Goal: Task Accomplishment & Management: Complete application form

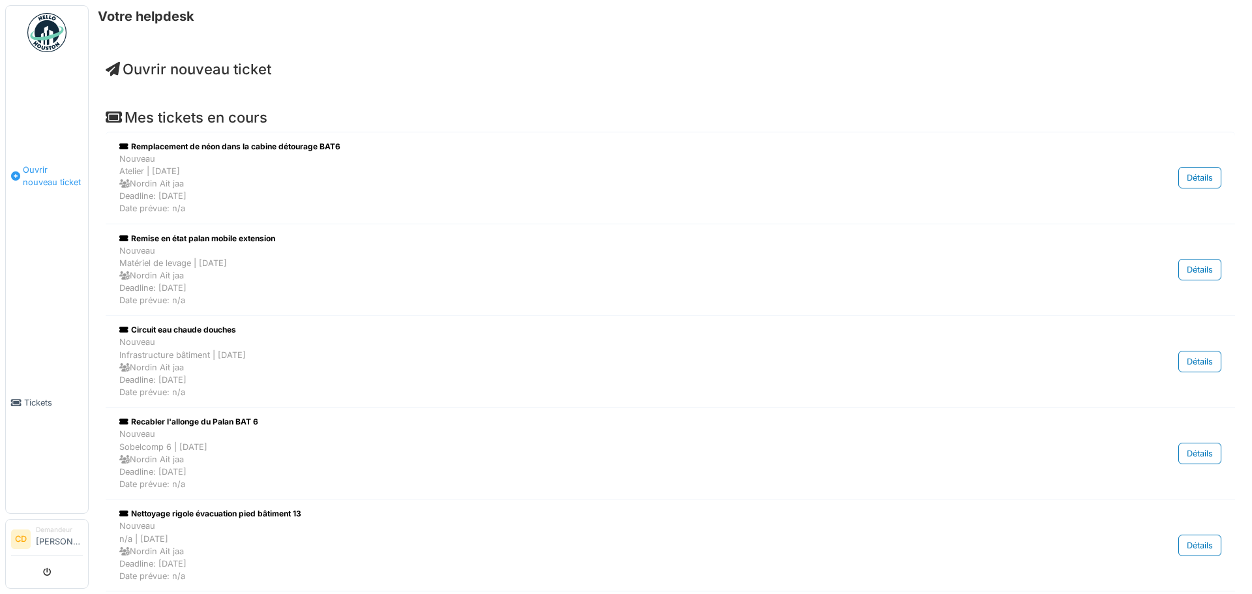
click at [45, 186] on link "Ouvrir nouveau ticket" at bounding box center [47, 175] width 82 height 233
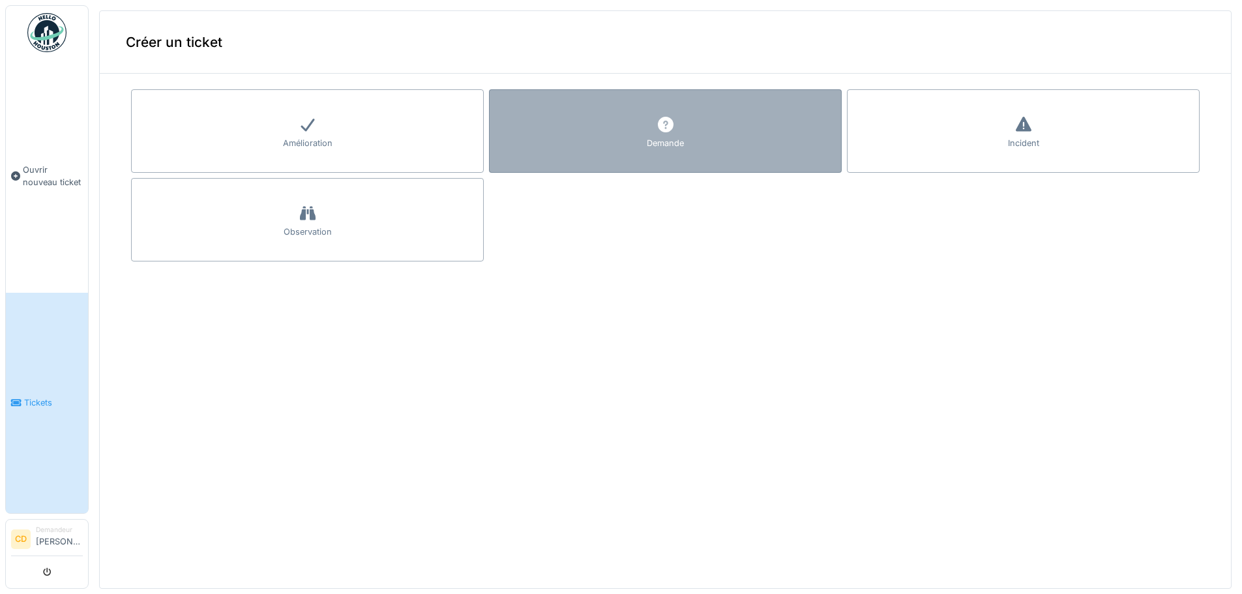
click at [617, 132] on div "Demande" at bounding box center [665, 130] width 353 height 83
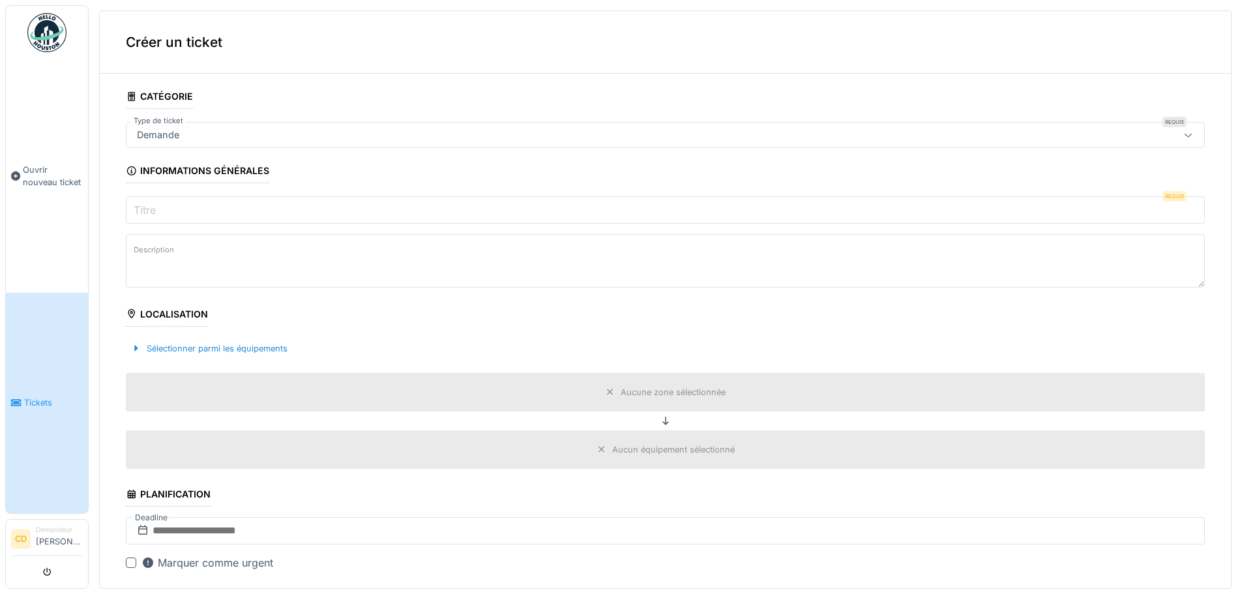
click at [178, 205] on input "Titre" at bounding box center [665, 209] width 1079 height 27
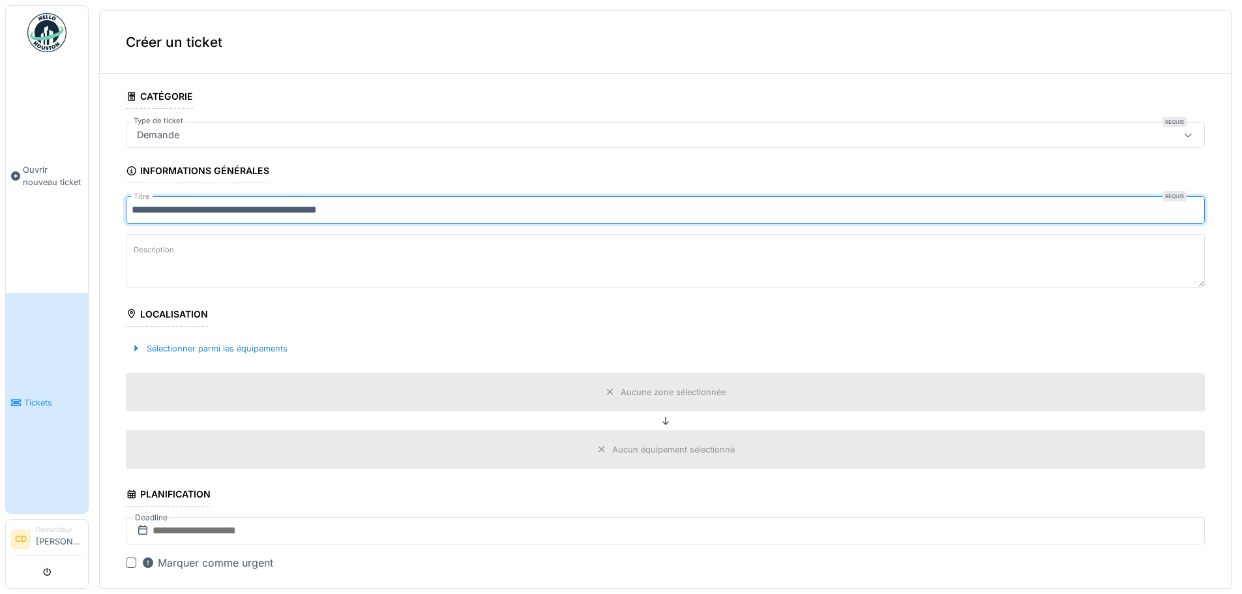
type input "**********"
click at [197, 254] on textarea "Description" at bounding box center [665, 260] width 1079 height 53
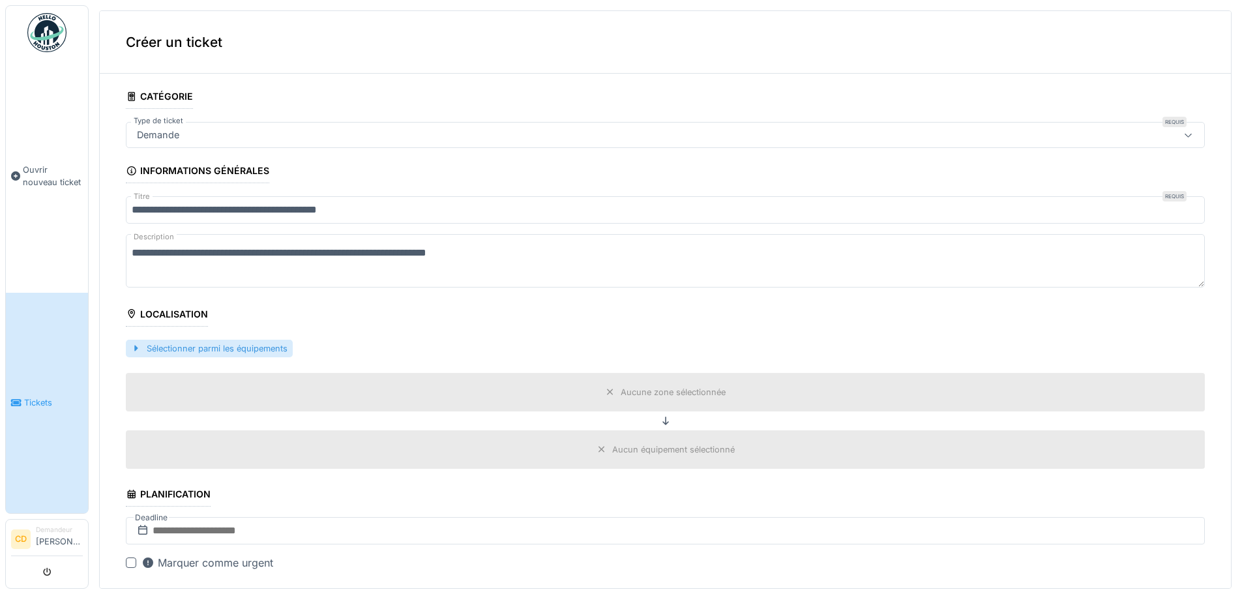
click at [135, 346] on div at bounding box center [136, 348] width 10 height 12
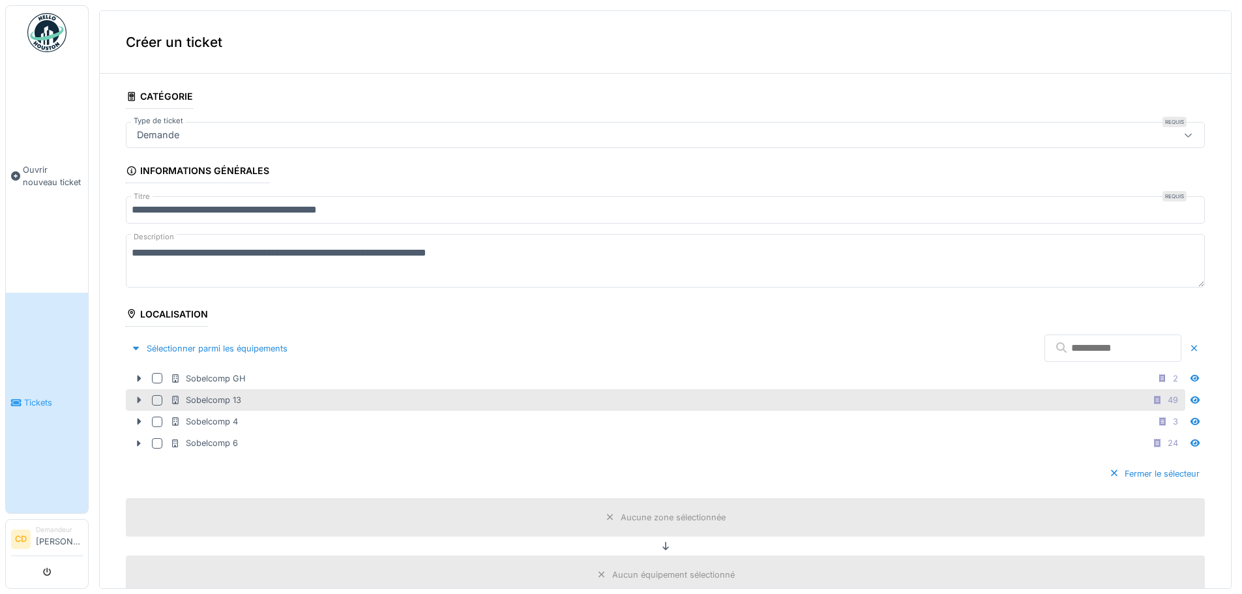
click at [137, 400] on icon at bounding box center [139, 400] width 10 height 8
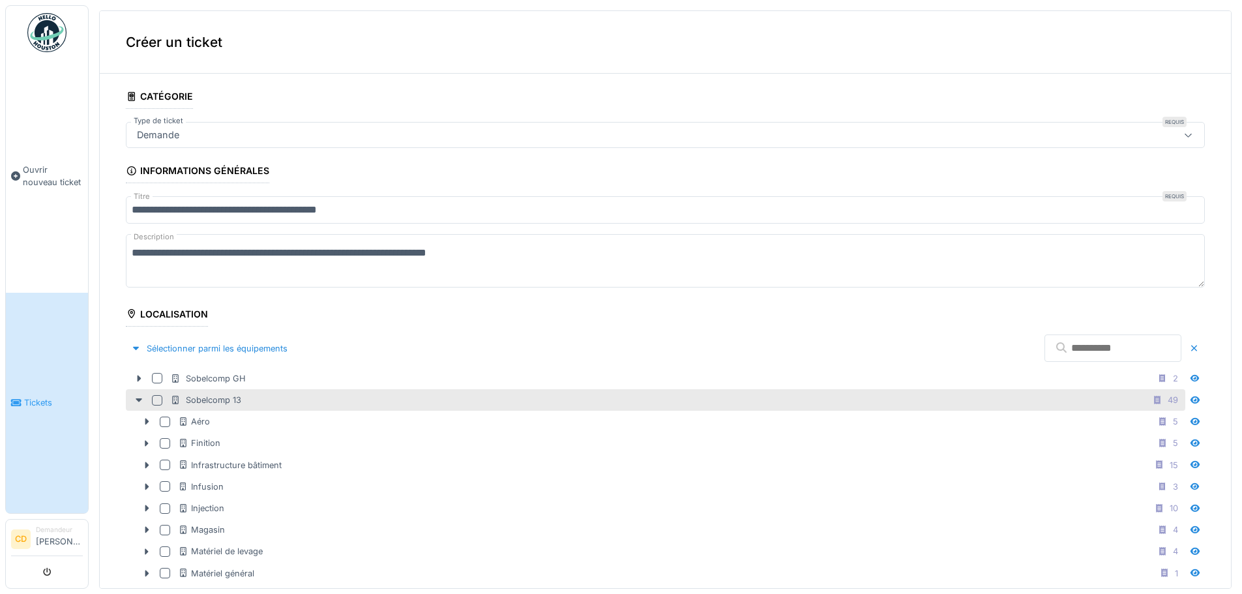
click at [158, 399] on div at bounding box center [157, 400] width 10 height 10
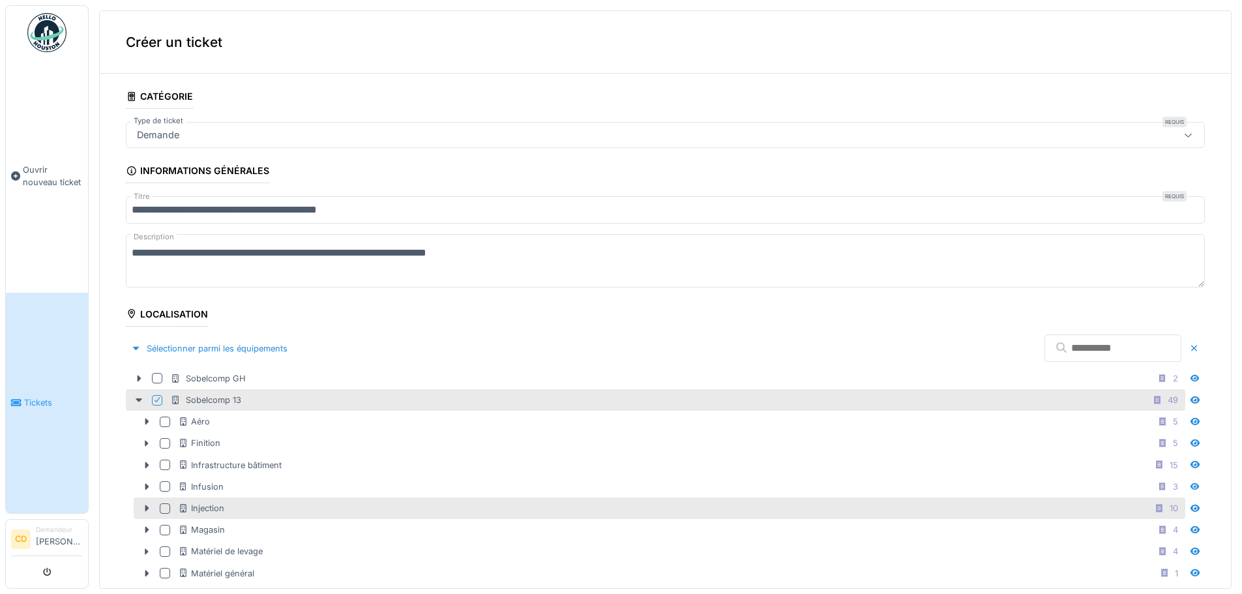
click at [164, 506] on div at bounding box center [165, 508] width 10 height 10
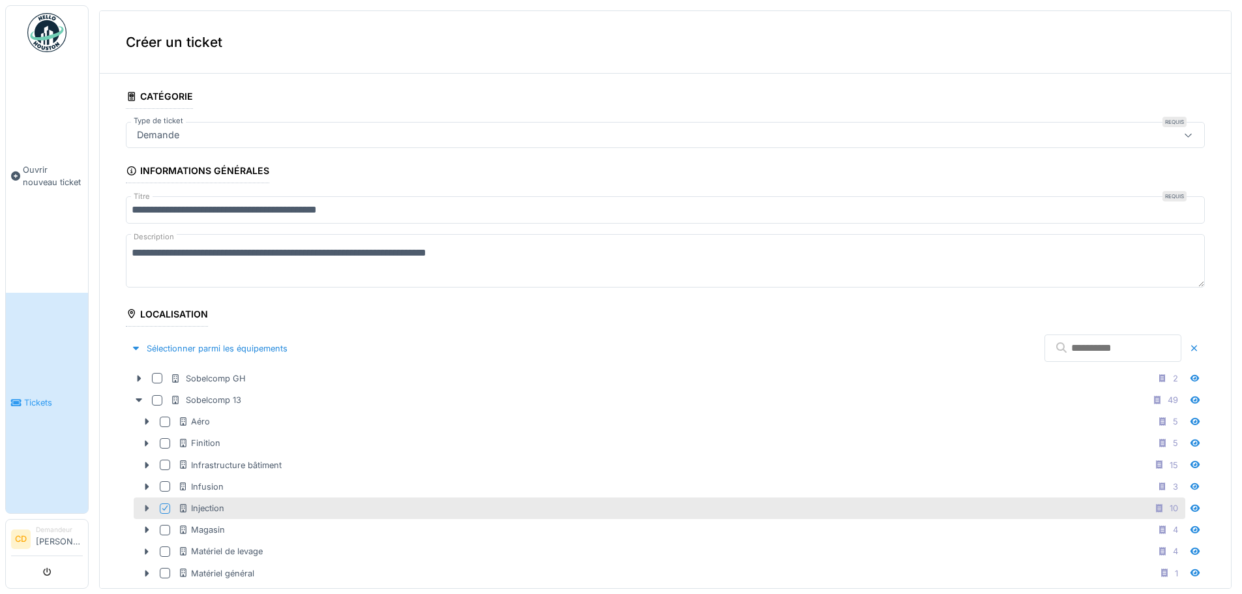
click at [149, 506] on icon at bounding box center [146, 508] width 10 height 8
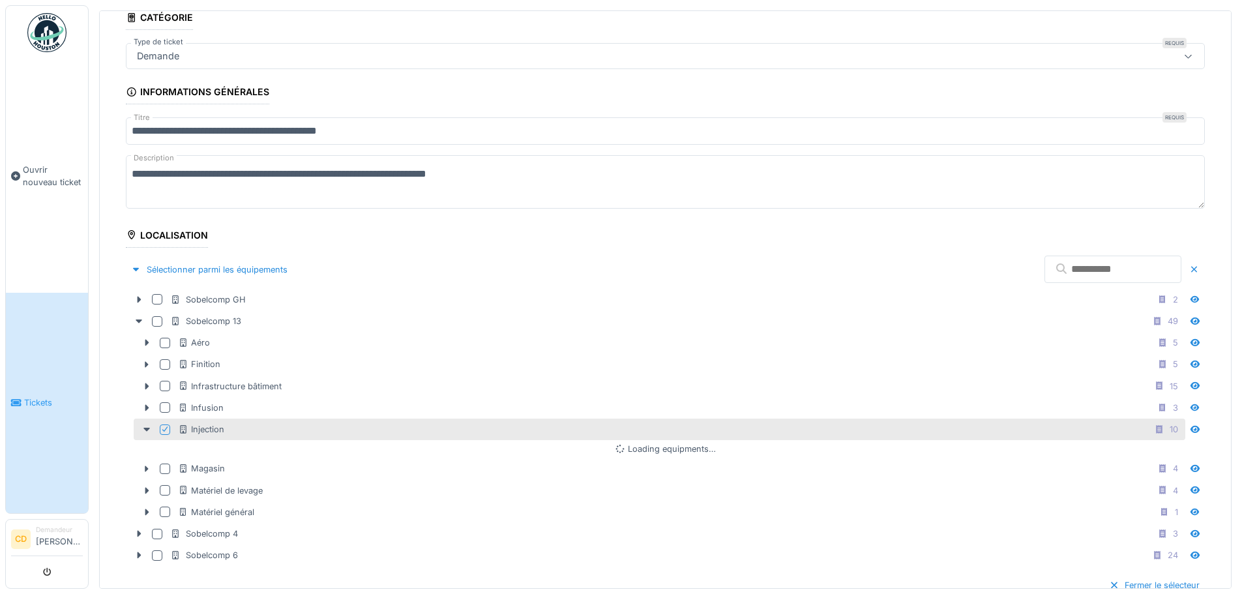
scroll to position [130, 0]
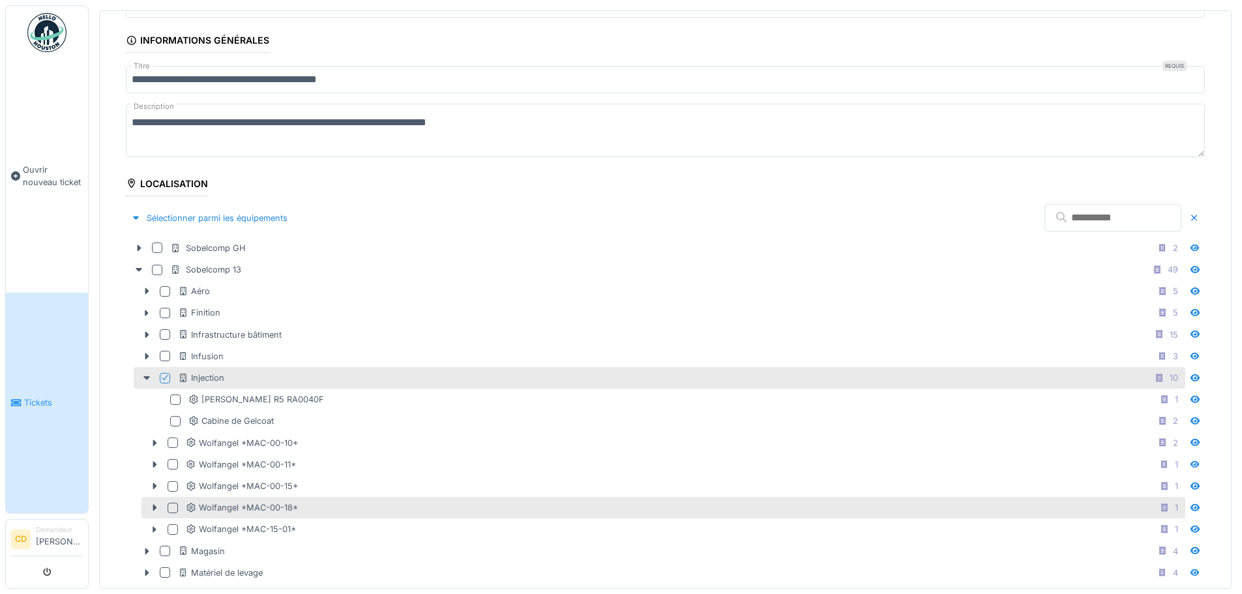
click at [173, 505] on div at bounding box center [173, 508] width 10 height 10
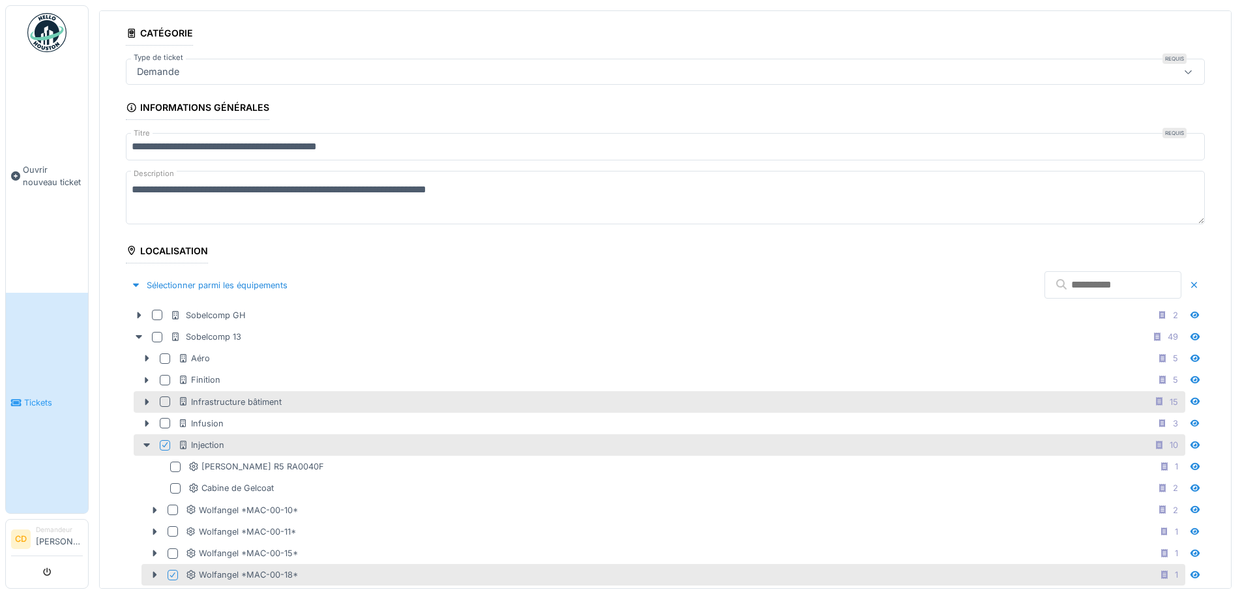
scroll to position [0, 0]
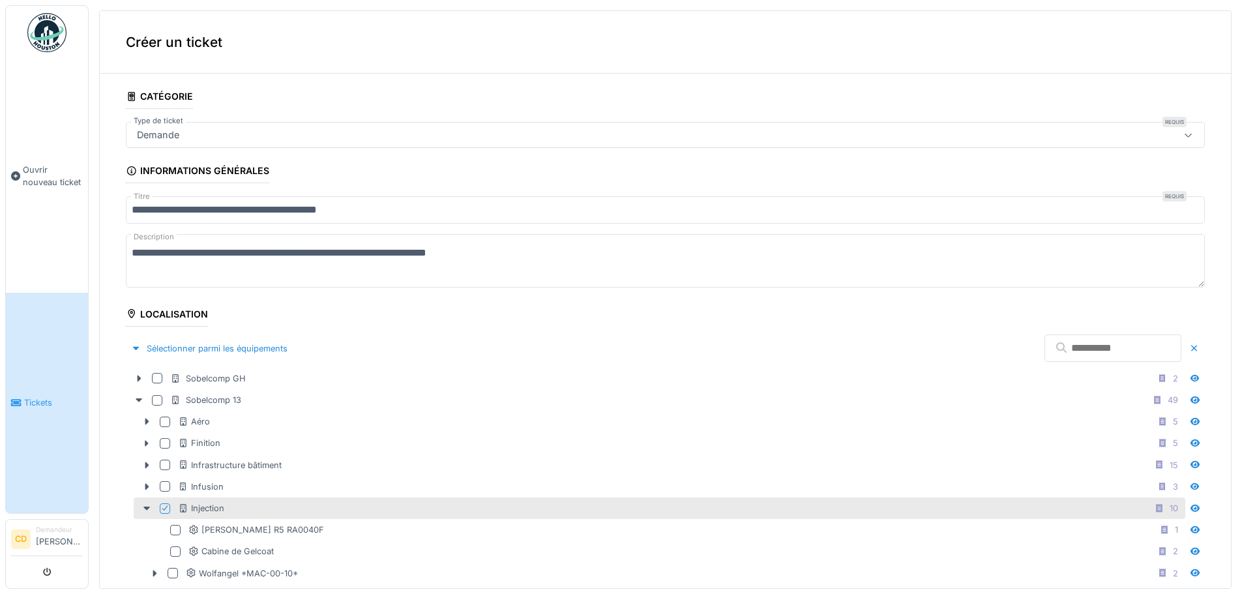
click at [510, 248] on textarea "**********" at bounding box center [665, 260] width 1079 height 53
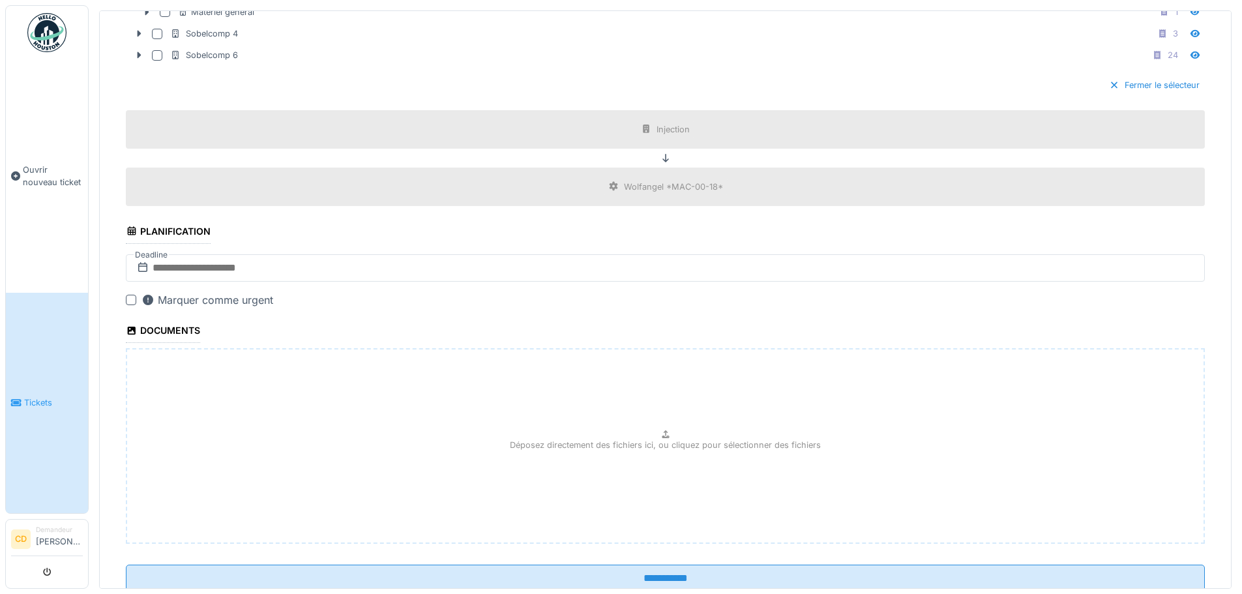
scroll to position [717, 0]
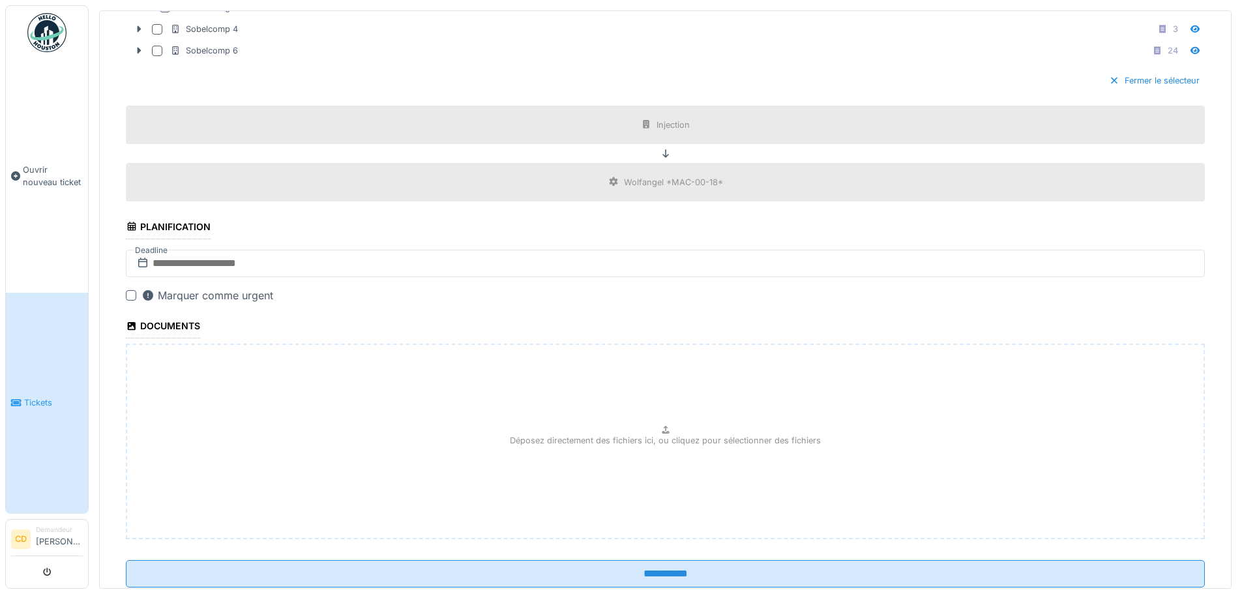
type textarea "**********"
click at [199, 267] on input "text" at bounding box center [665, 263] width 1079 height 27
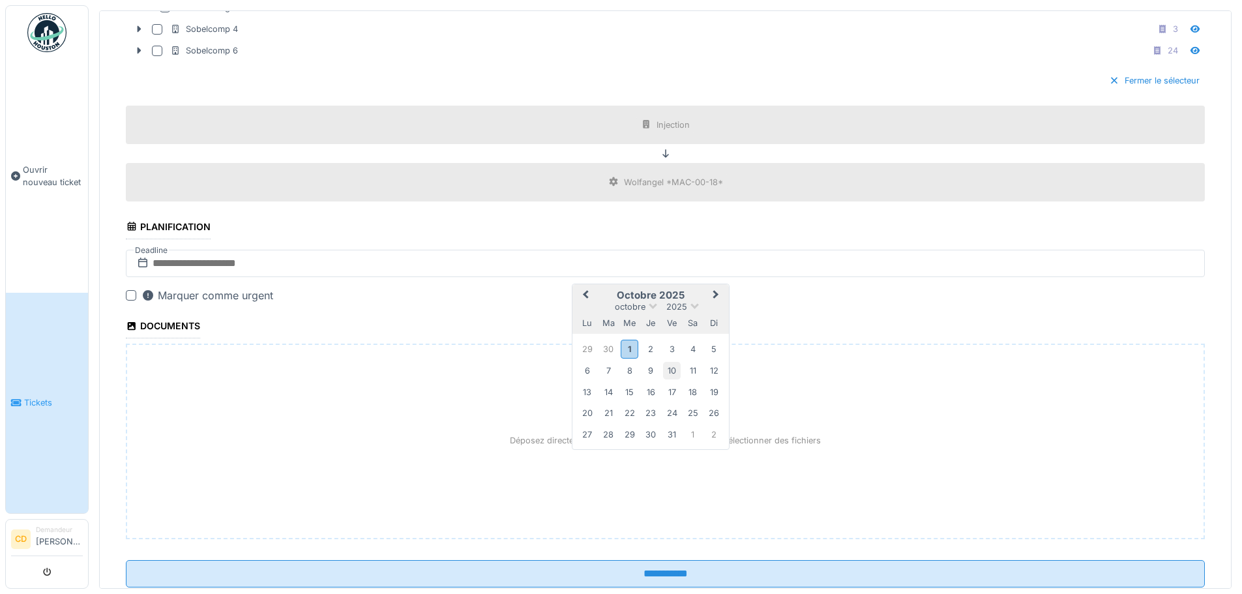
click at [673, 369] on div "10" at bounding box center [672, 371] width 18 height 18
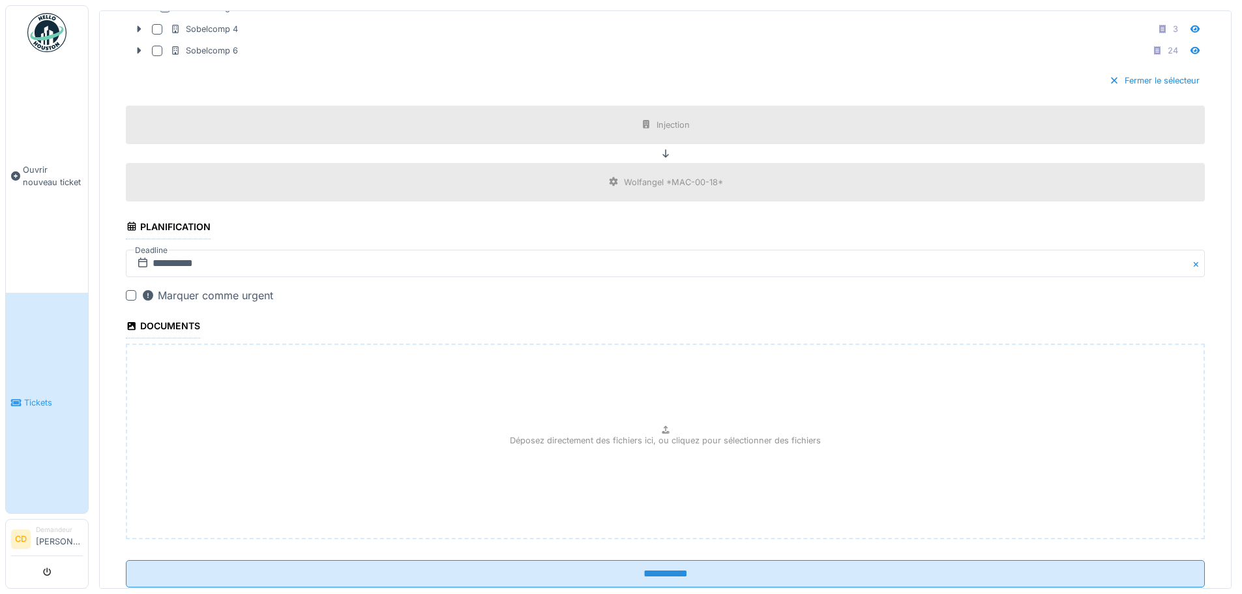
click at [128, 293] on div at bounding box center [131, 295] width 10 height 10
click at [128, 295] on icon at bounding box center [131, 295] width 8 height 7
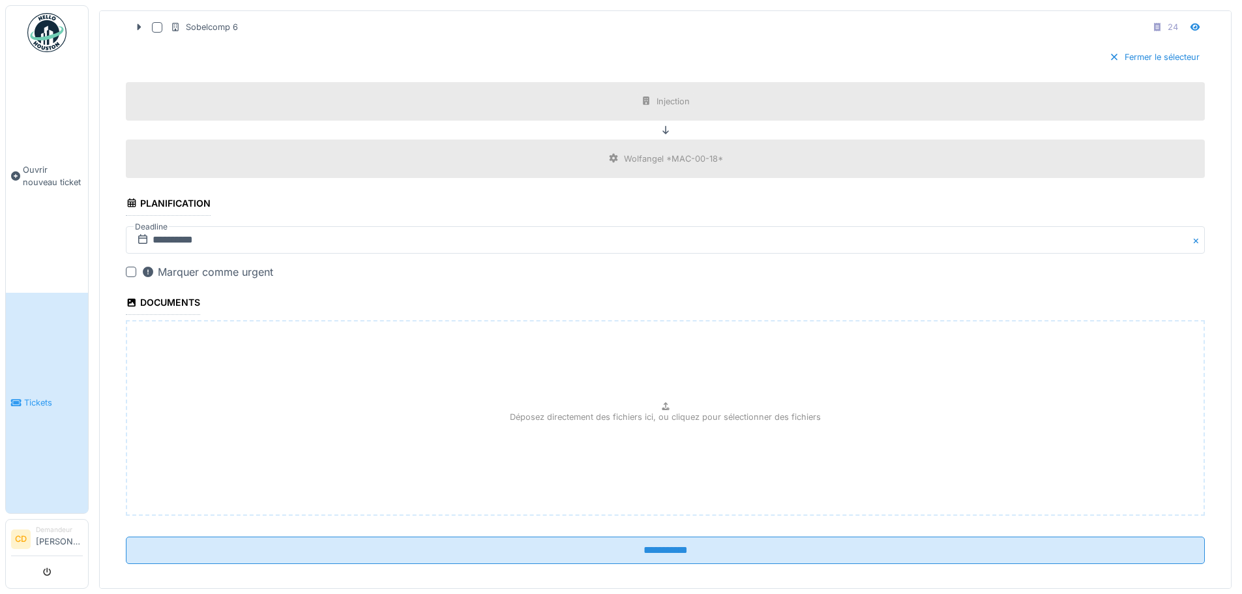
scroll to position [753, 0]
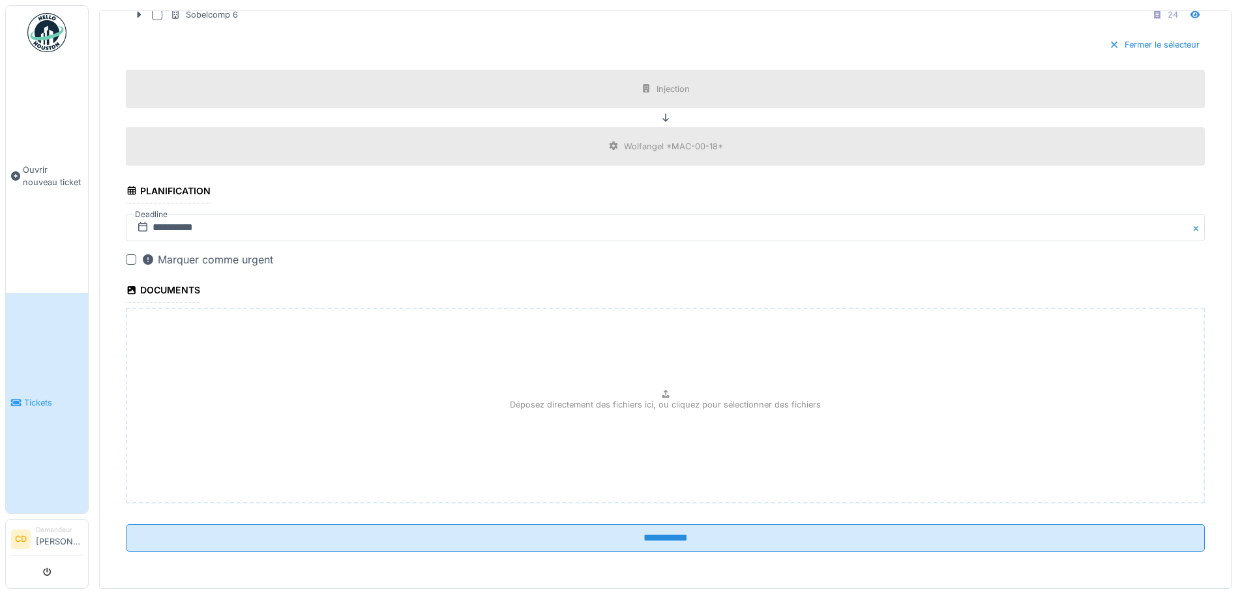
click at [608, 399] on p "Déposez directement des fichiers ici, ou cliquez pour sélectionner des fichiers" at bounding box center [665, 404] width 311 height 12
type input "**********"
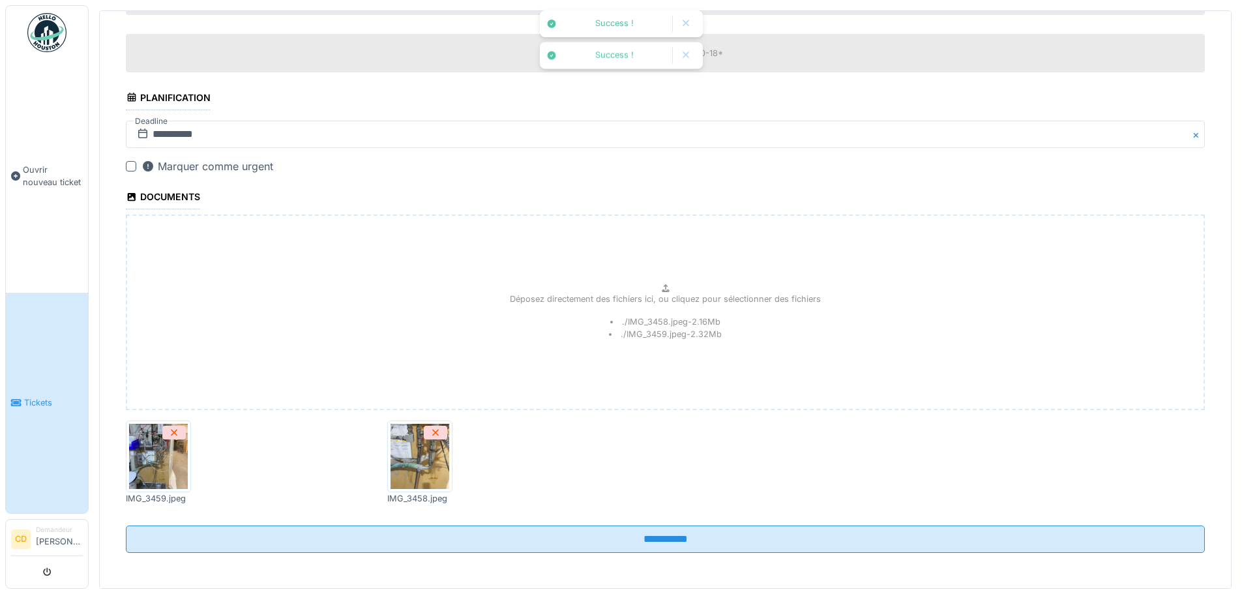
scroll to position [848, 0]
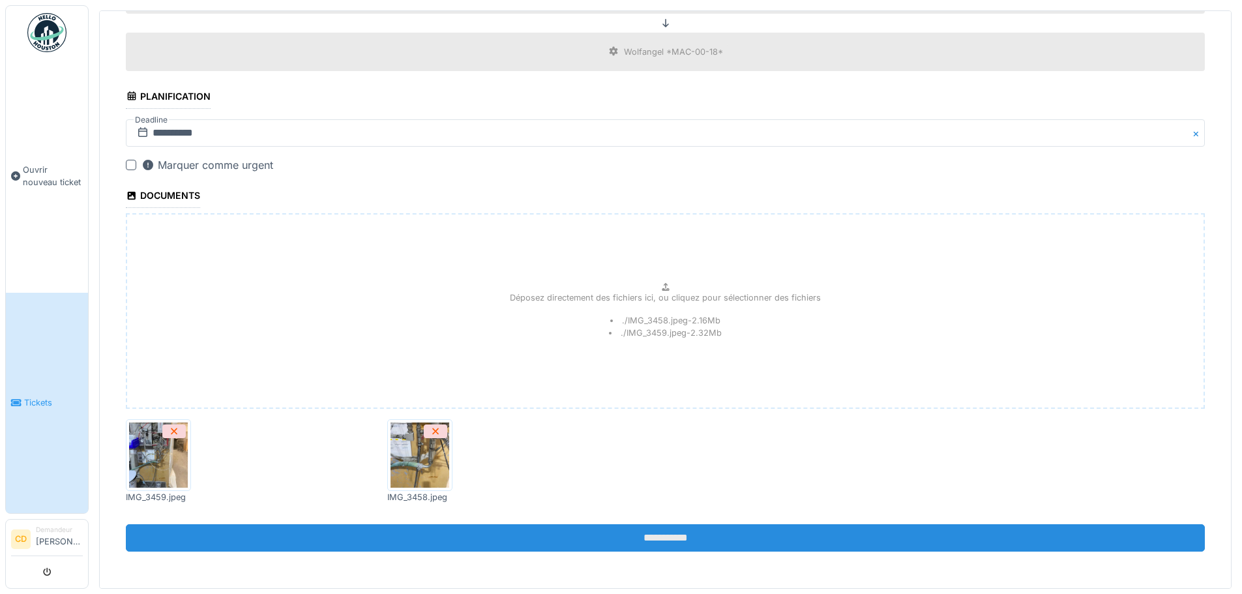
click at [585, 532] on input "**********" at bounding box center [665, 537] width 1079 height 27
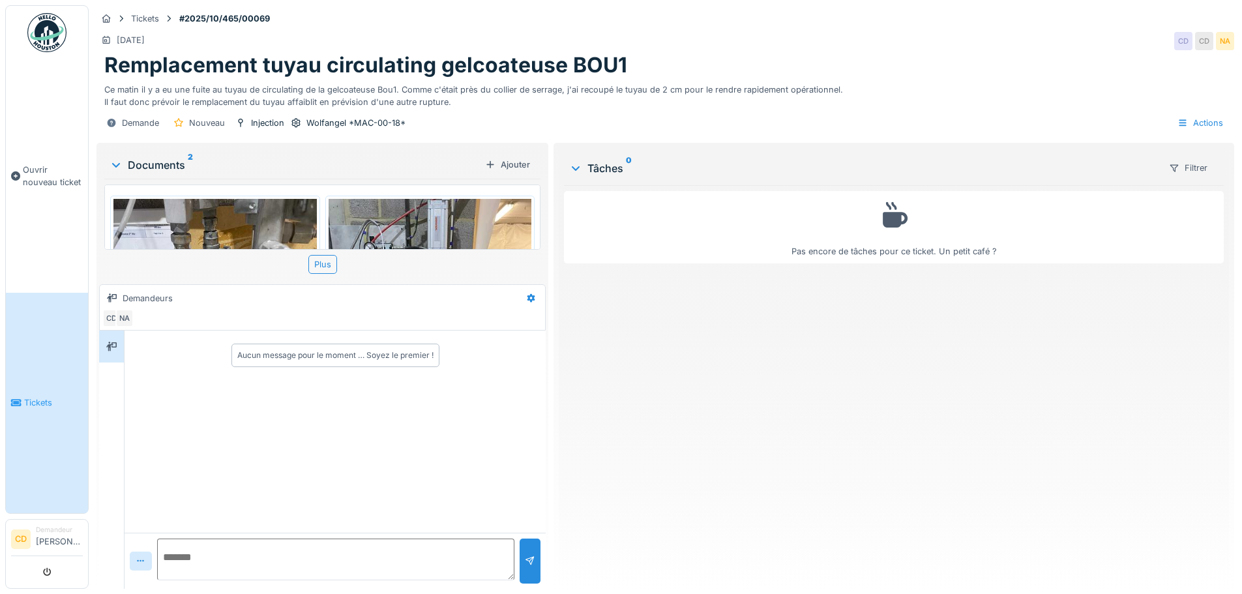
click at [222, 217] on img at bounding box center [214, 334] width 203 height 271
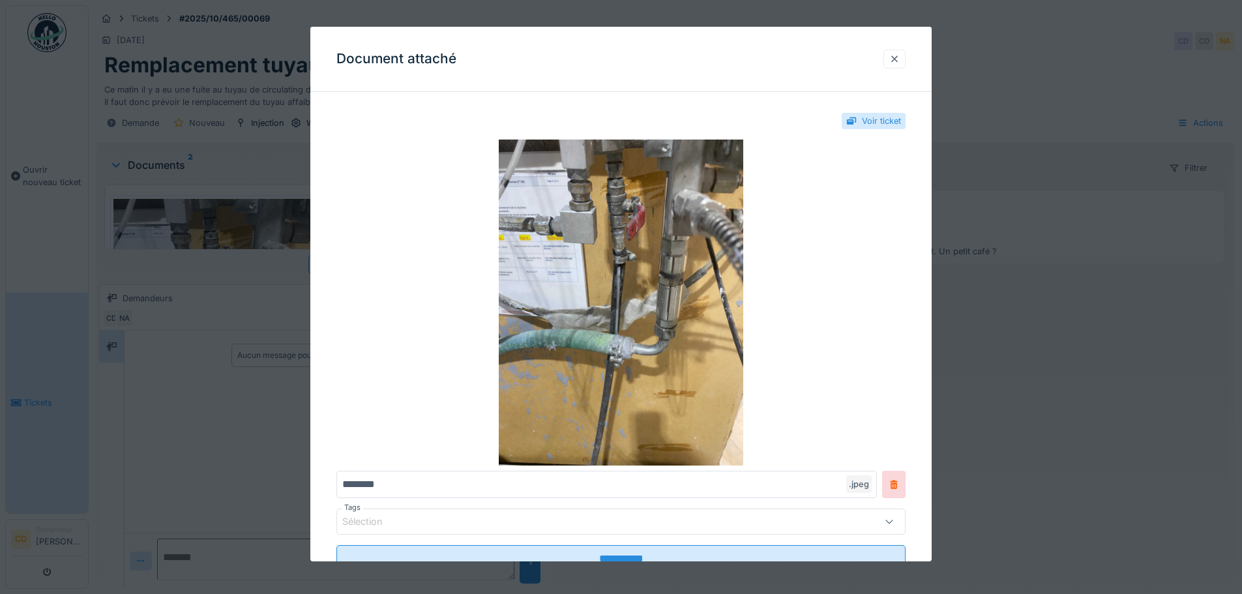
click at [906, 58] on div at bounding box center [894, 59] width 22 height 19
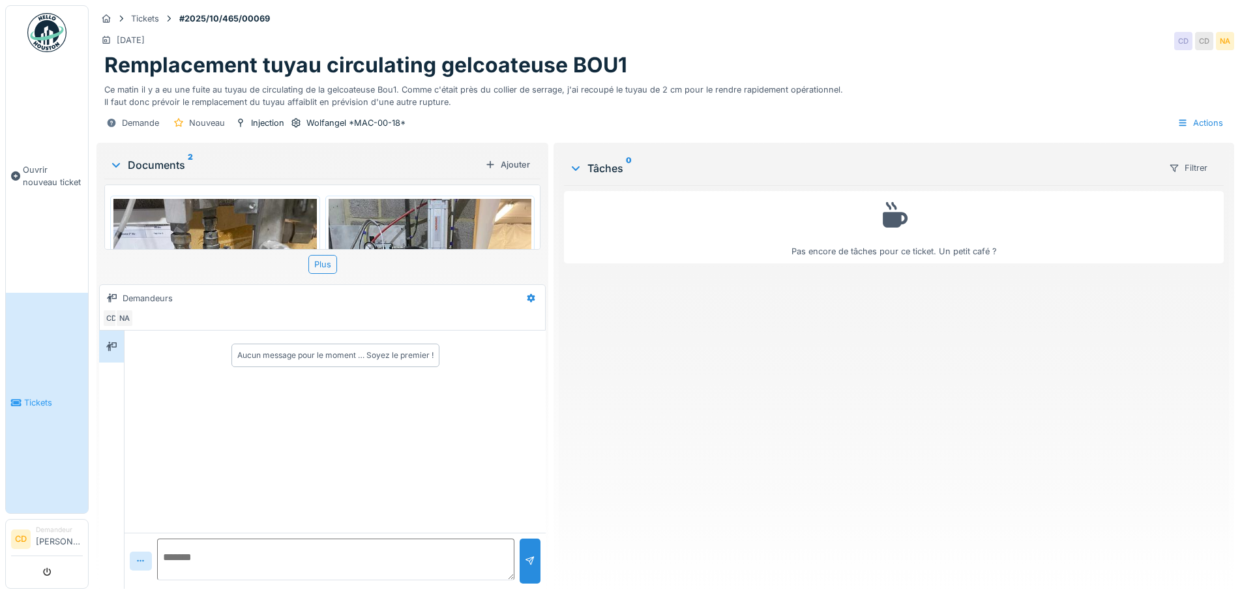
click at [421, 211] on img at bounding box center [430, 334] width 203 height 271
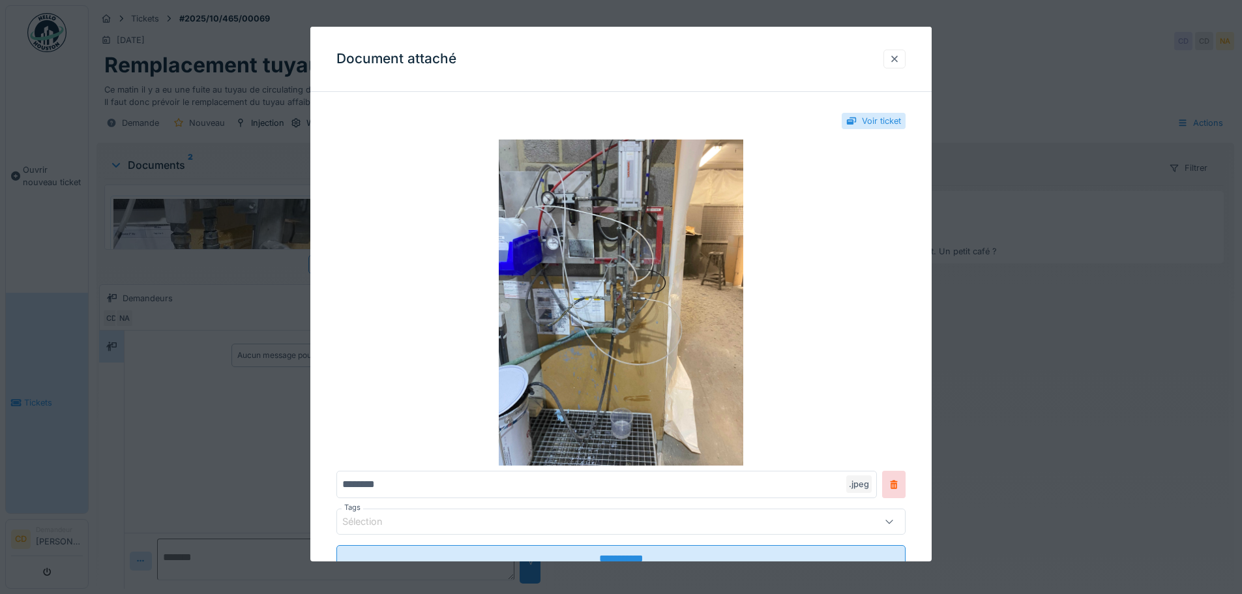
click at [900, 61] on div at bounding box center [894, 59] width 10 height 12
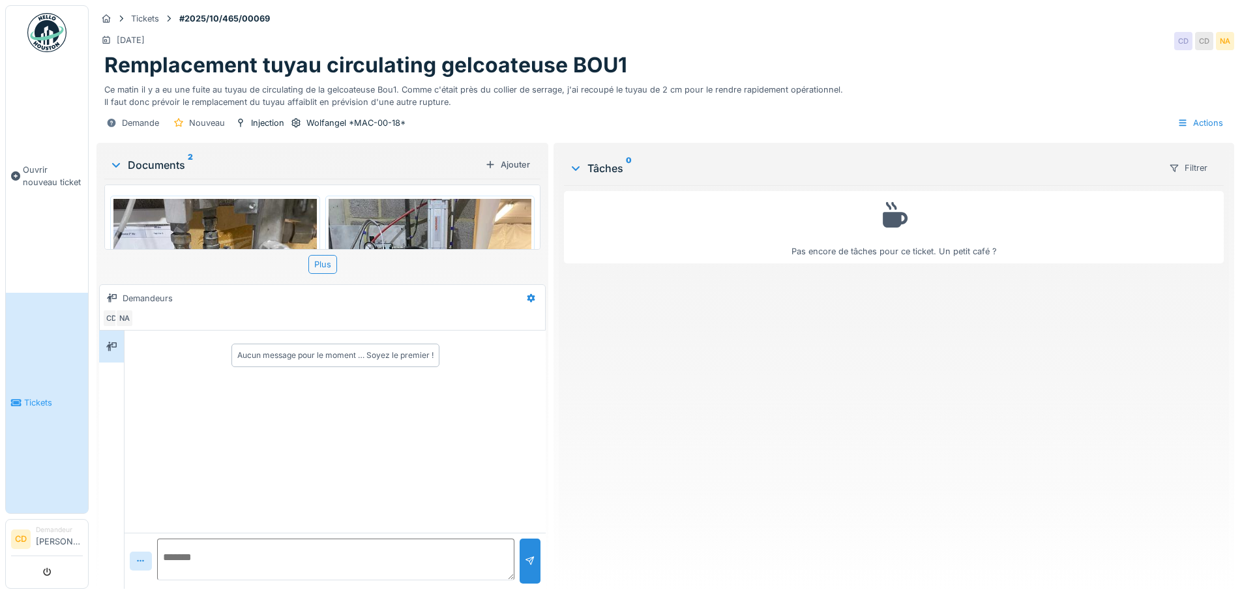
click at [46, 385] on link "Tickets" at bounding box center [47, 403] width 82 height 221
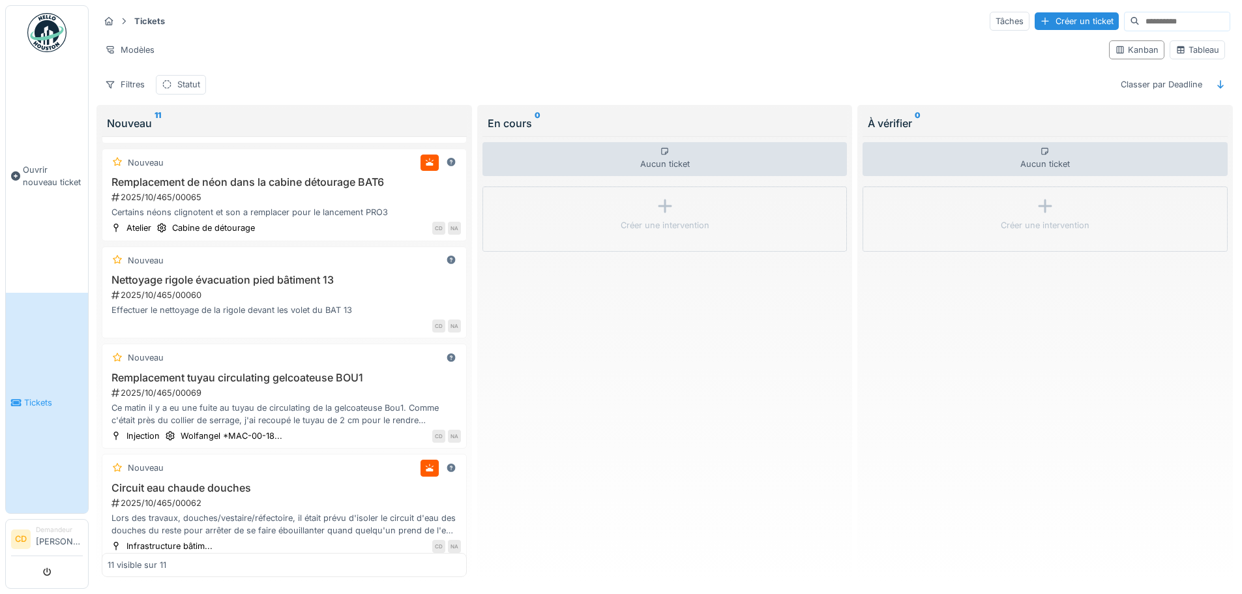
scroll to position [473, 0]
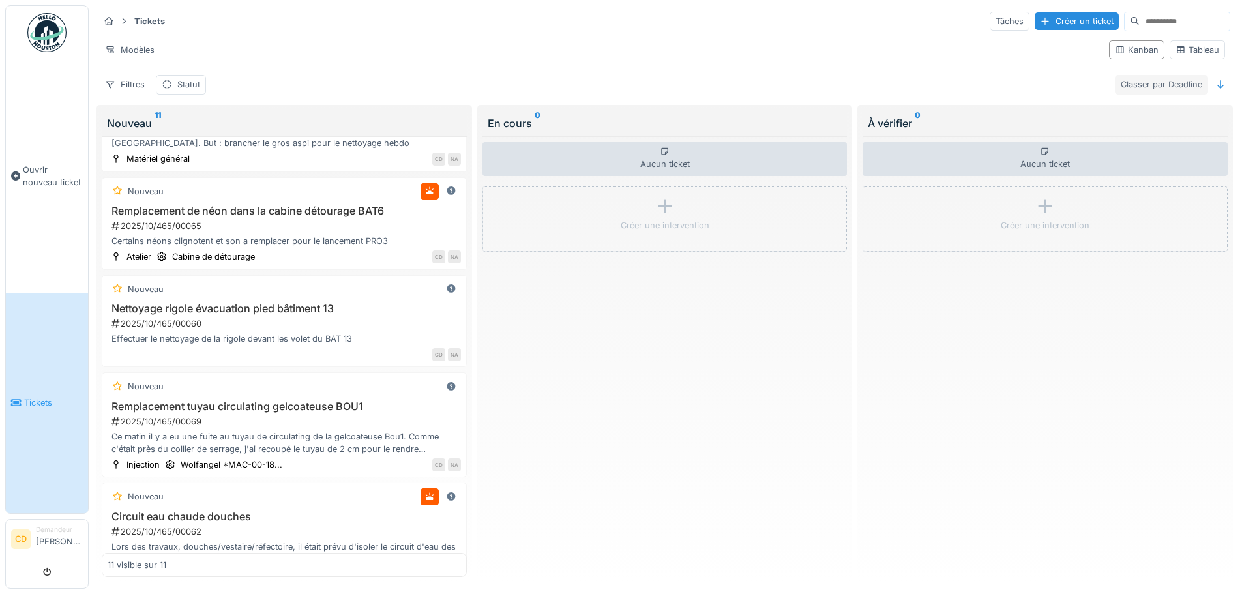
click at [1188, 82] on div "Classer par Deadline" at bounding box center [1161, 84] width 93 height 19
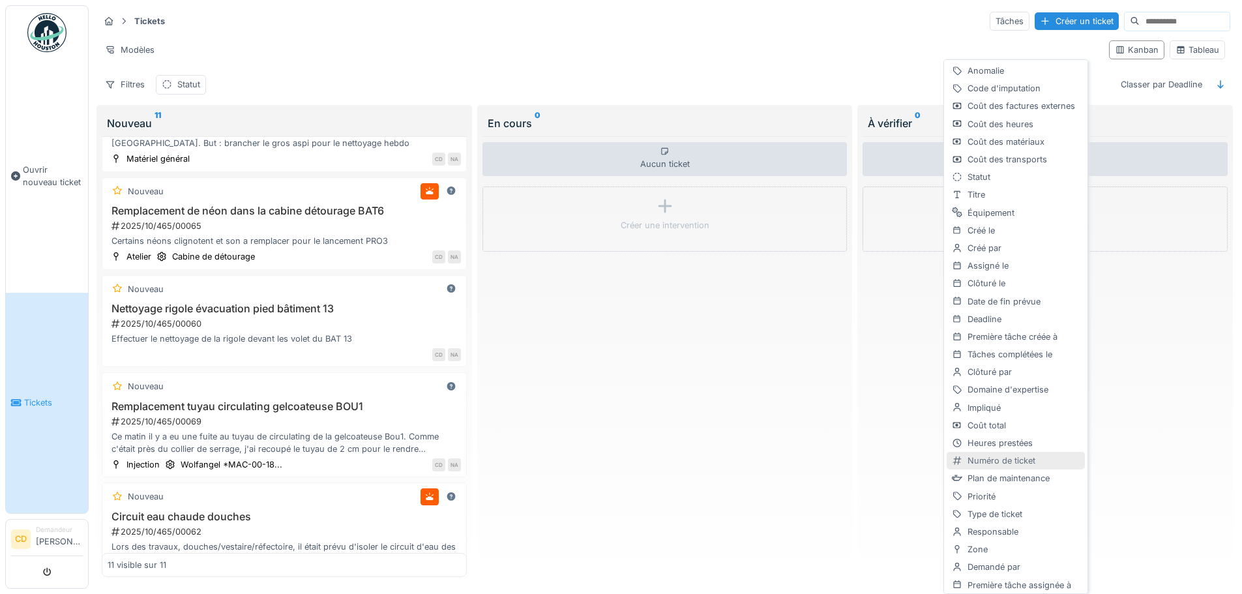
scroll to position [0, 0]
click at [1010, 375] on div "Clôturé par" at bounding box center [1016, 373] width 138 height 18
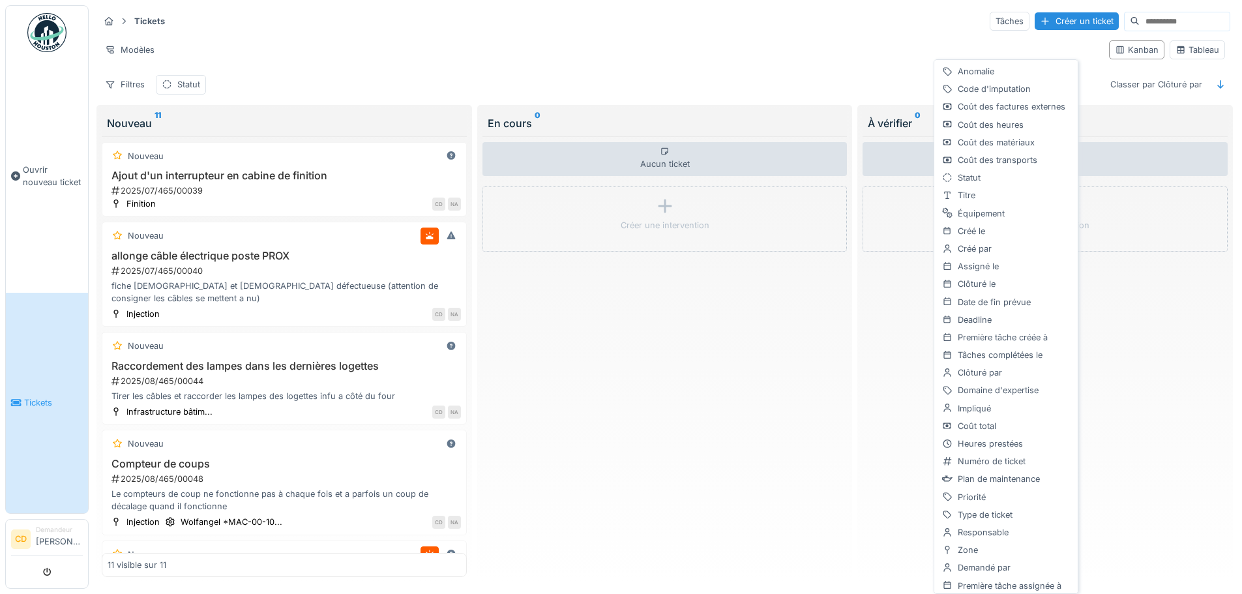
click at [750, 403] on div "Aucun ticket Créer une intervention" at bounding box center [664, 356] width 365 height 441
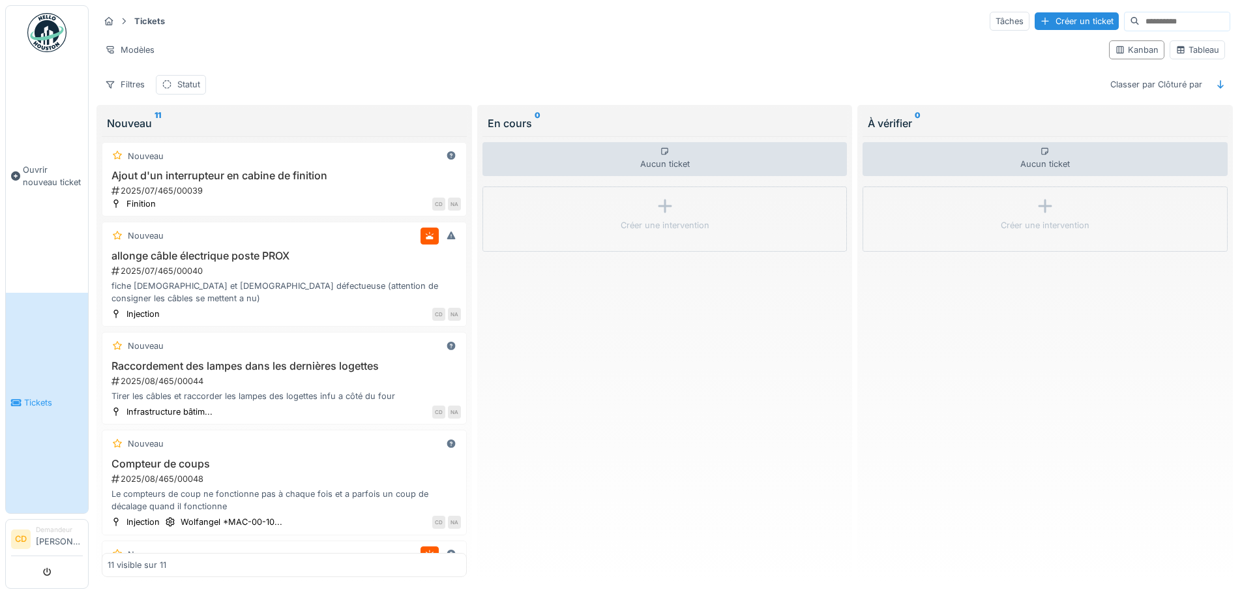
click at [26, 396] on span "Tickets" at bounding box center [53, 402] width 59 height 12
click at [1158, 83] on div "Classer par Clôturé par" at bounding box center [1156, 84] width 104 height 19
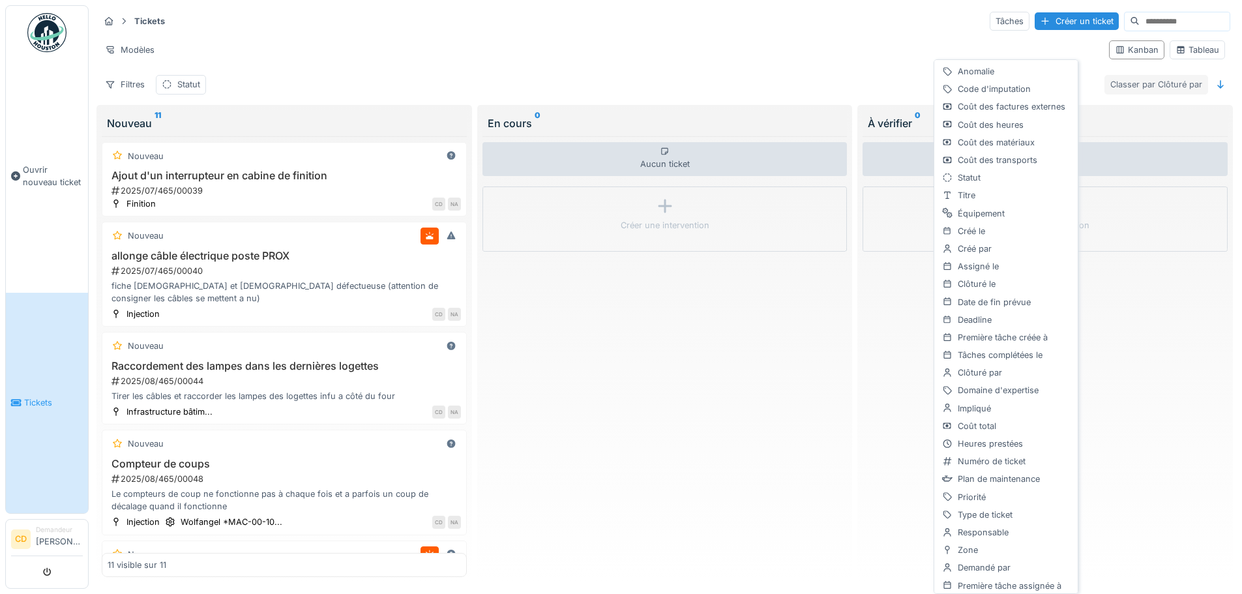
click at [1158, 83] on div "Classer par Clôturé par" at bounding box center [1156, 84] width 104 height 19
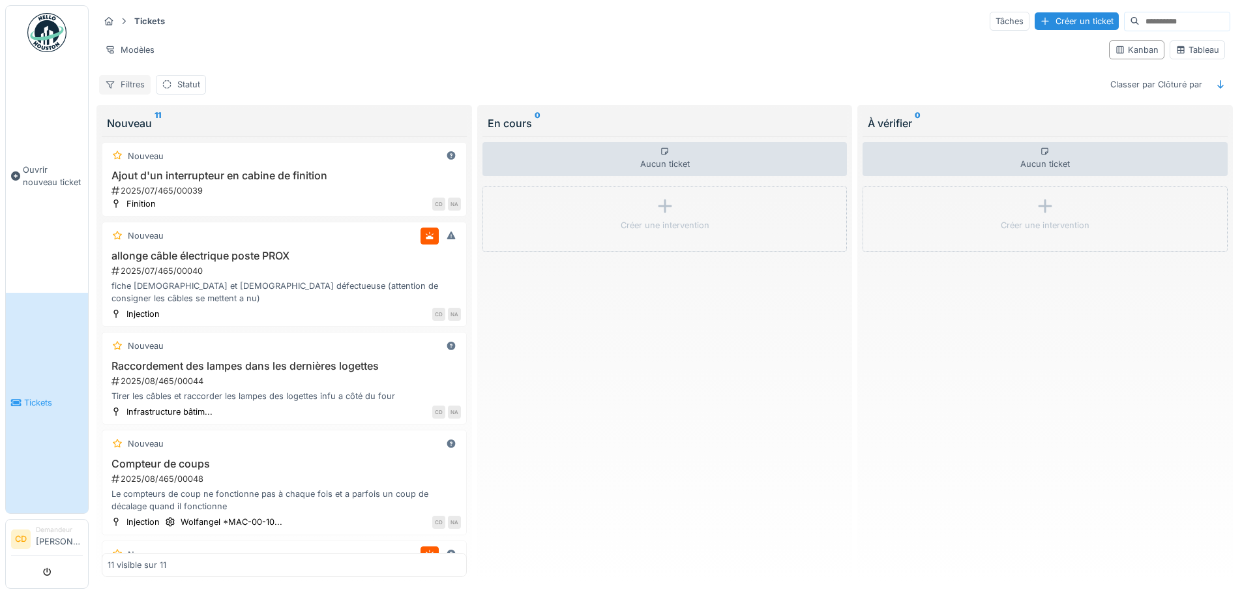
click at [118, 83] on div "Filtres" at bounding box center [125, 84] width 52 height 19
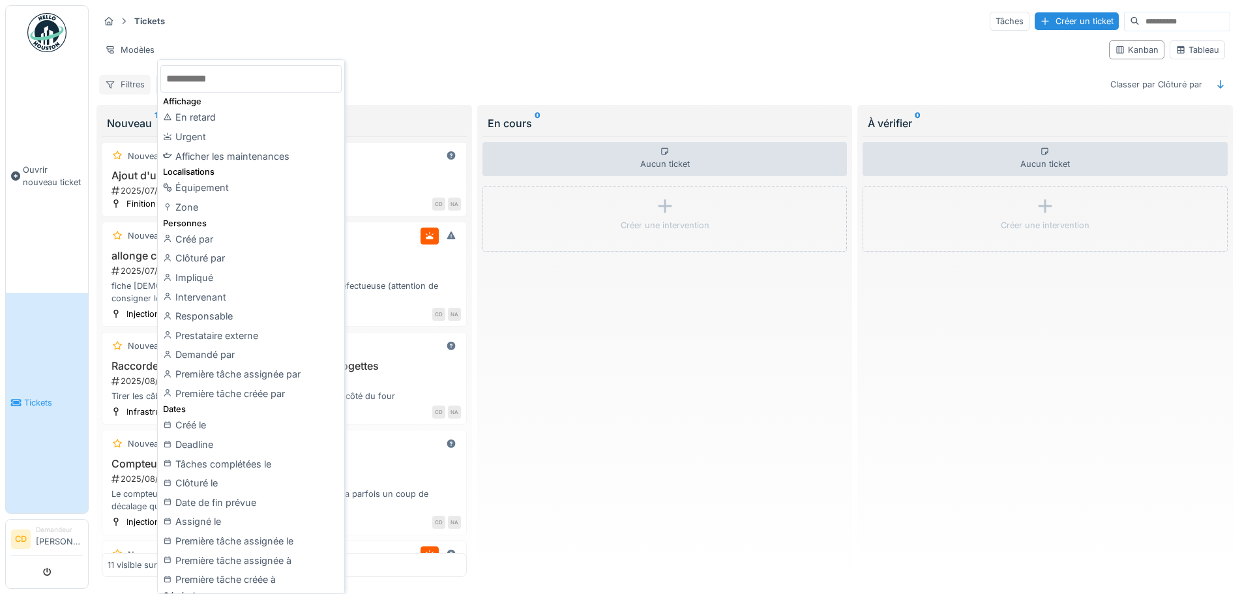
click at [128, 85] on div "Filtres" at bounding box center [125, 84] width 52 height 19
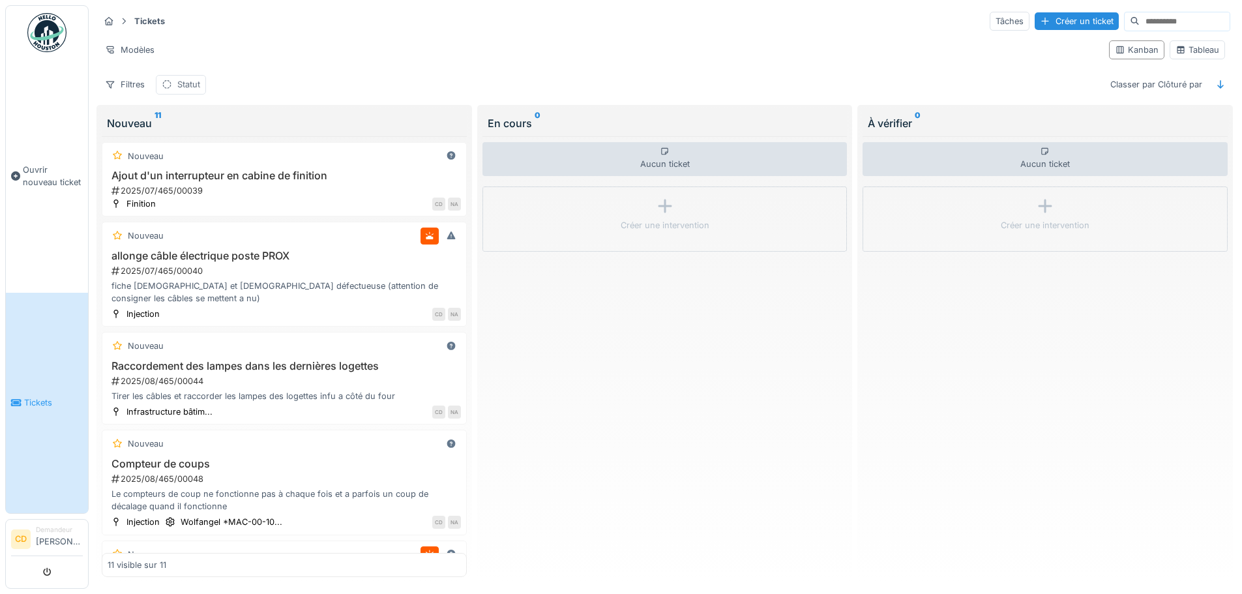
click at [175, 83] on div "Statut" at bounding box center [181, 84] width 50 height 19
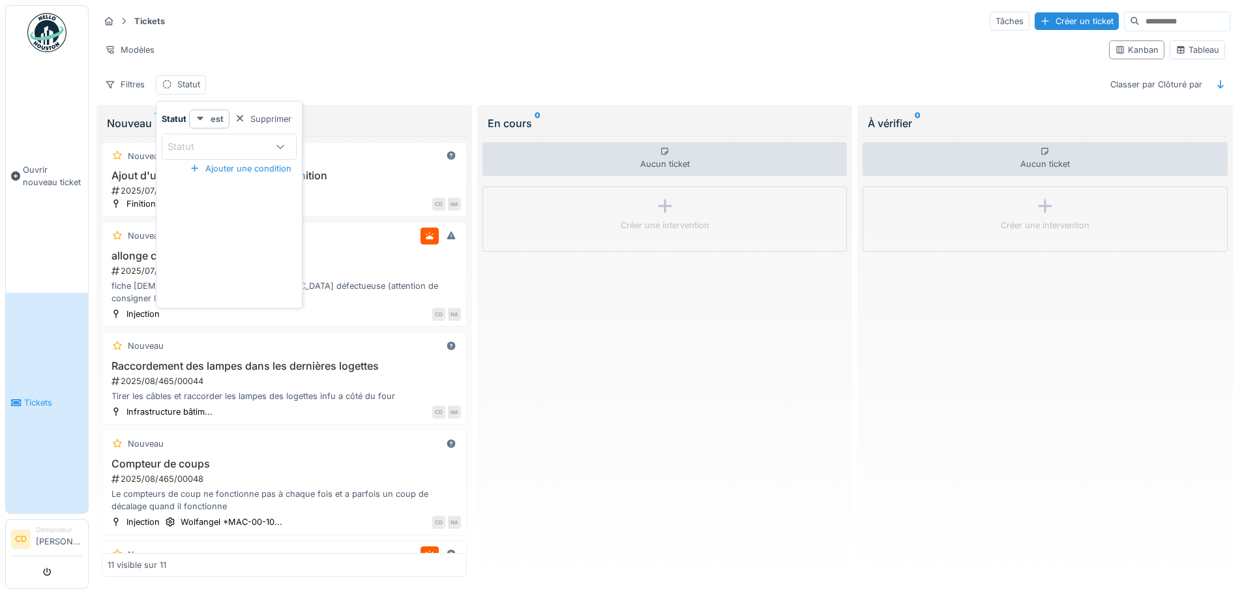
click at [198, 117] on icon at bounding box center [200, 119] width 7 height 4
click at [127, 82] on div "Filtres" at bounding box center [125, 84] width 52 height 19
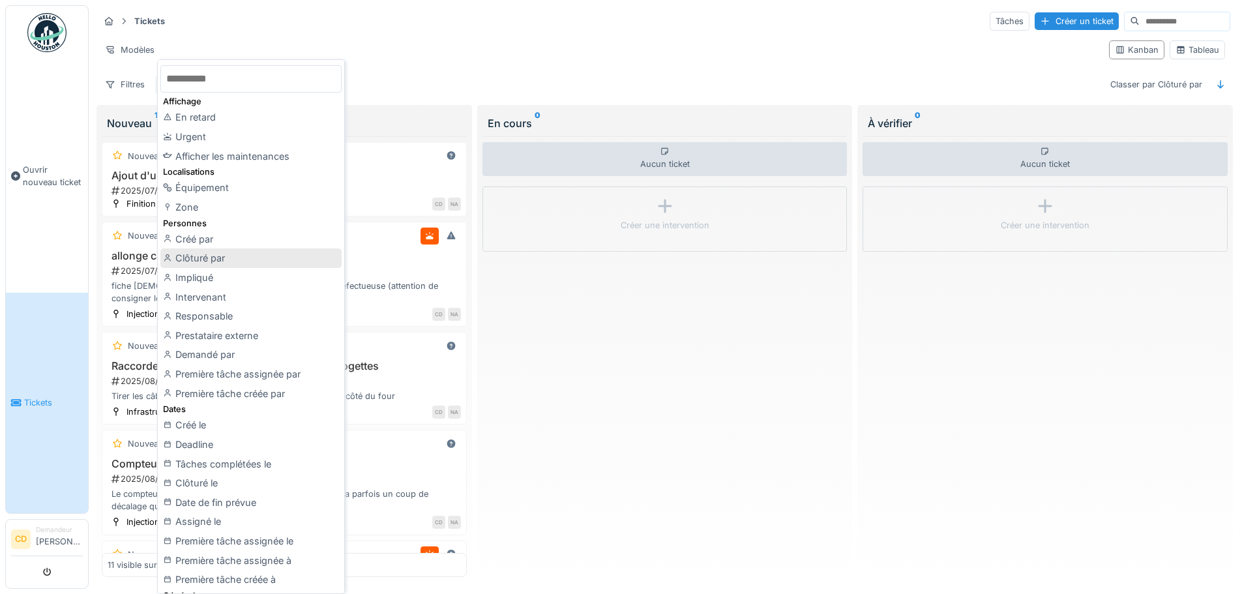
click at [208, 256] on div "Clôturé par" at bounding box center [250, 258] width 181 height 20
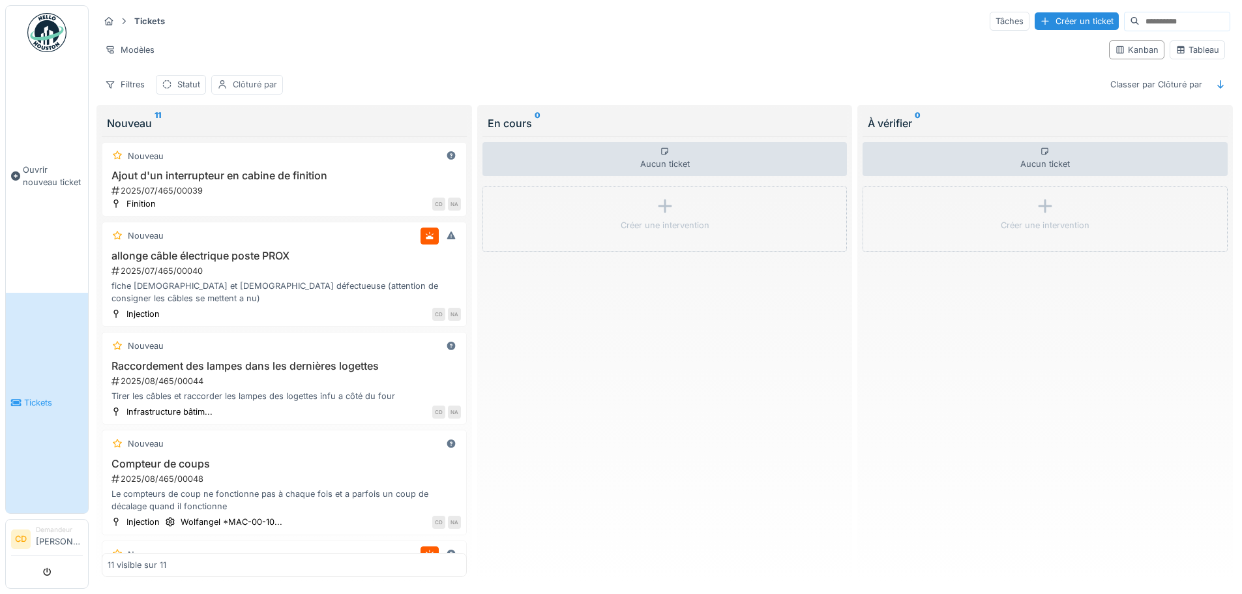
click at [264, 81] on div "Clôturé par" at bounding box center [255, 84] width 44 height 12
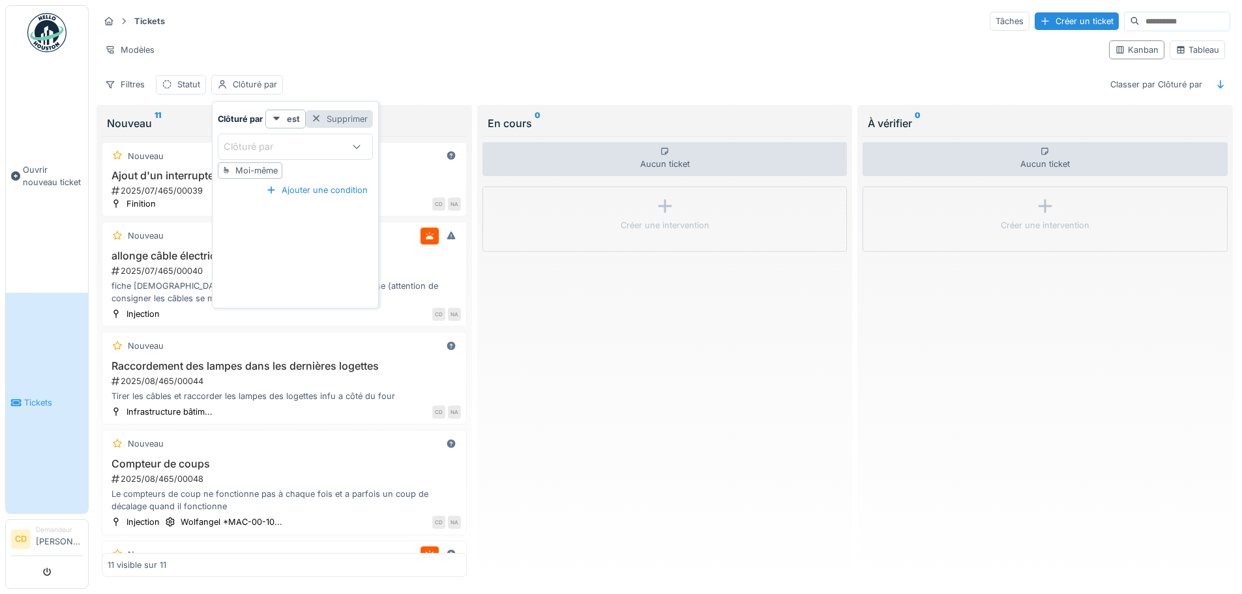
click at [317, 115] on div at bounding box center [316, 119] width 10 height 12
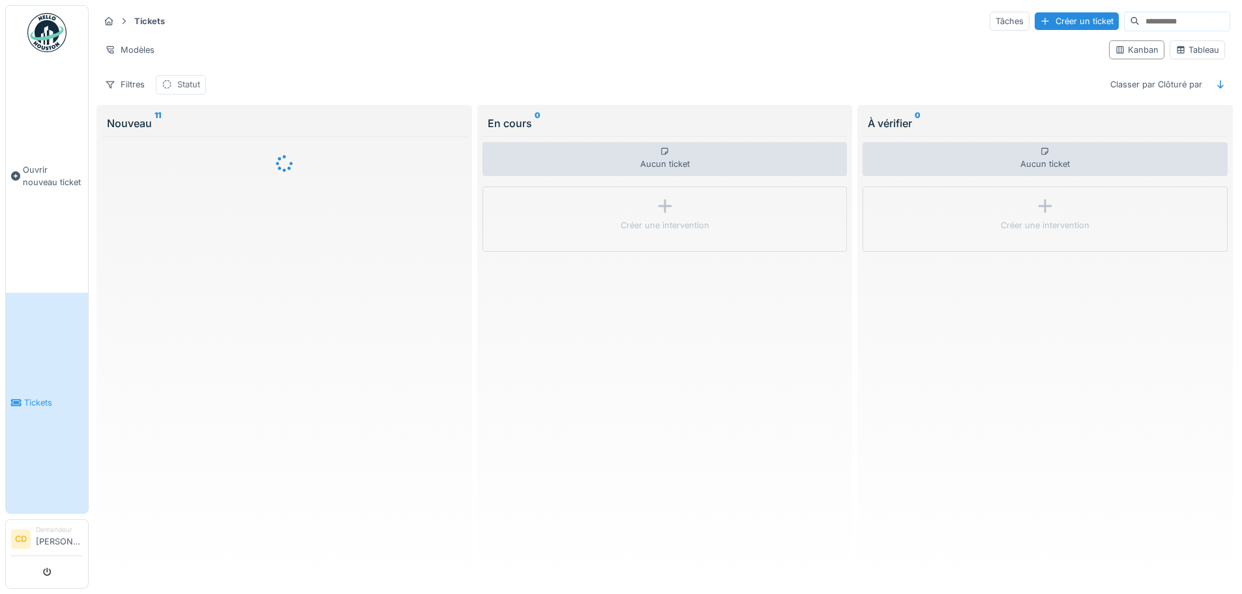
click at [199, 85] on div "Statut" at bounding box center [188, 84] width 23 height 12
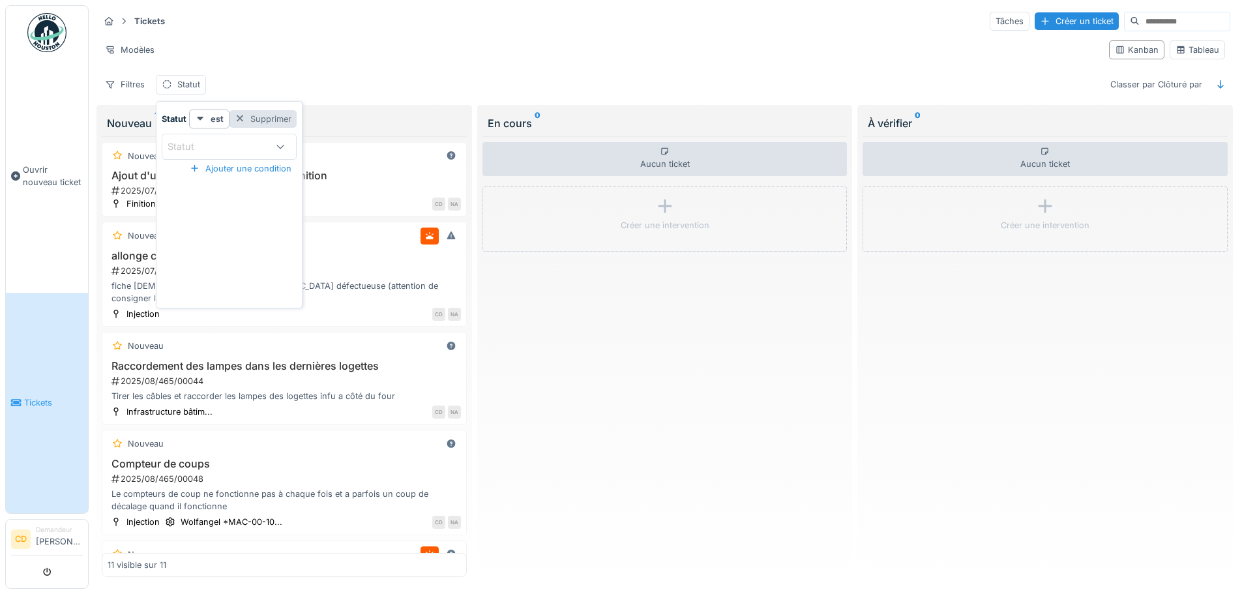
click at [240, 113] on div at bounding box center [240, 119] width 10 height 12
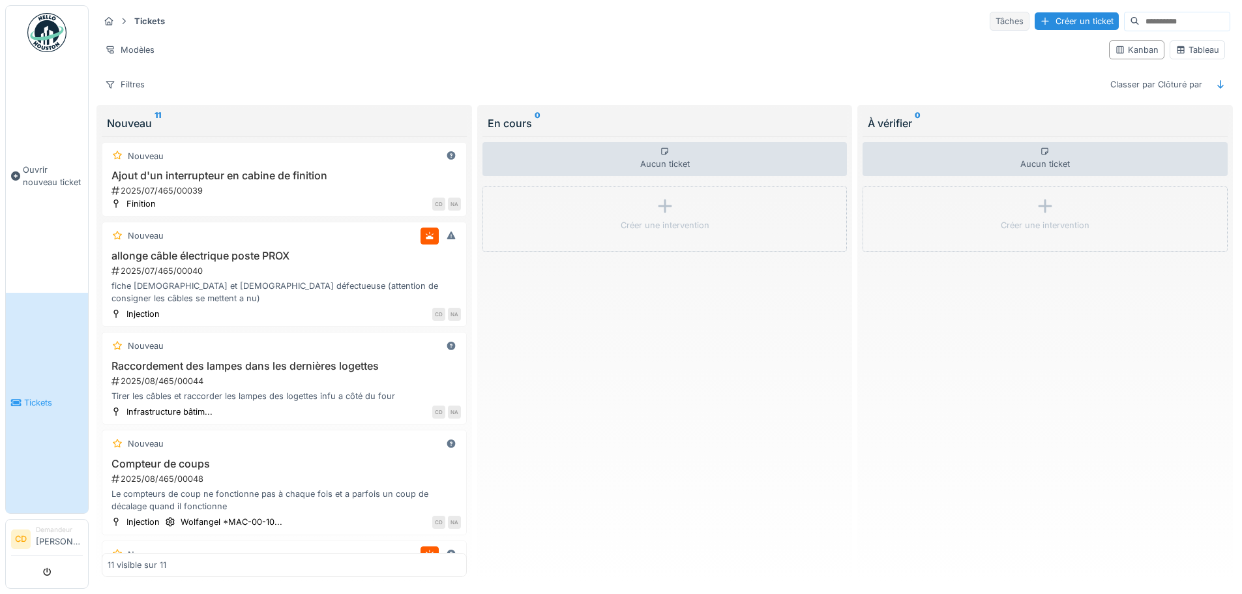
click at [990, 13] on div "Tâches" at bounding box center [1010, 21] width 40 height 19
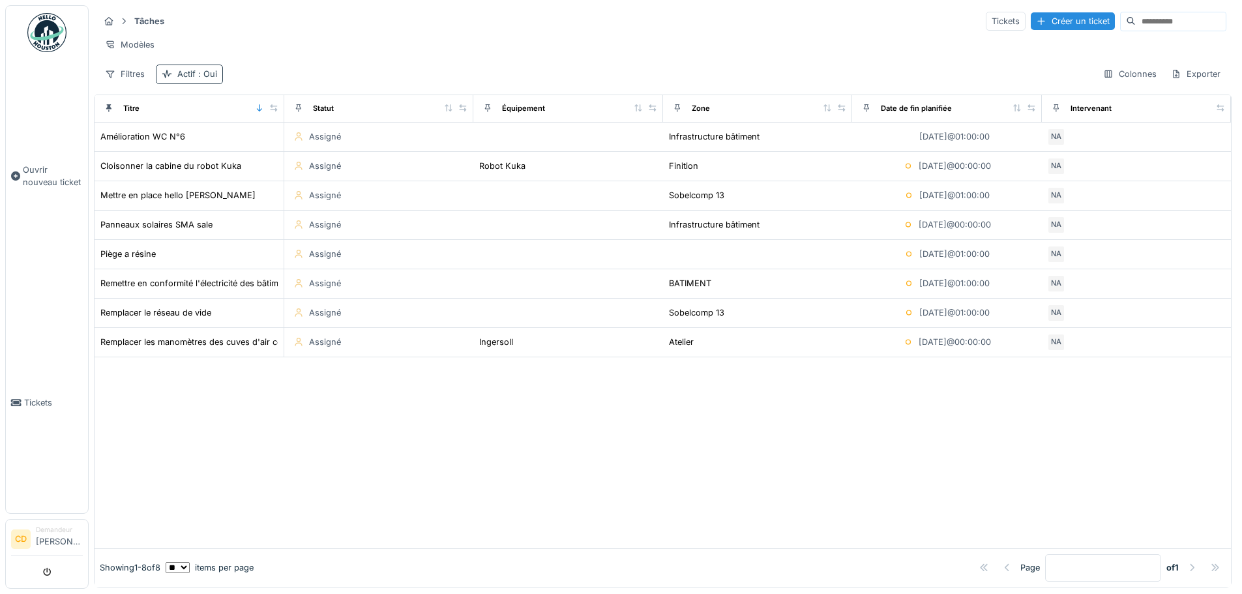
click at [183, 80] on div "Actif : Oui" at bounding box center [197, 74] width 40 height 12
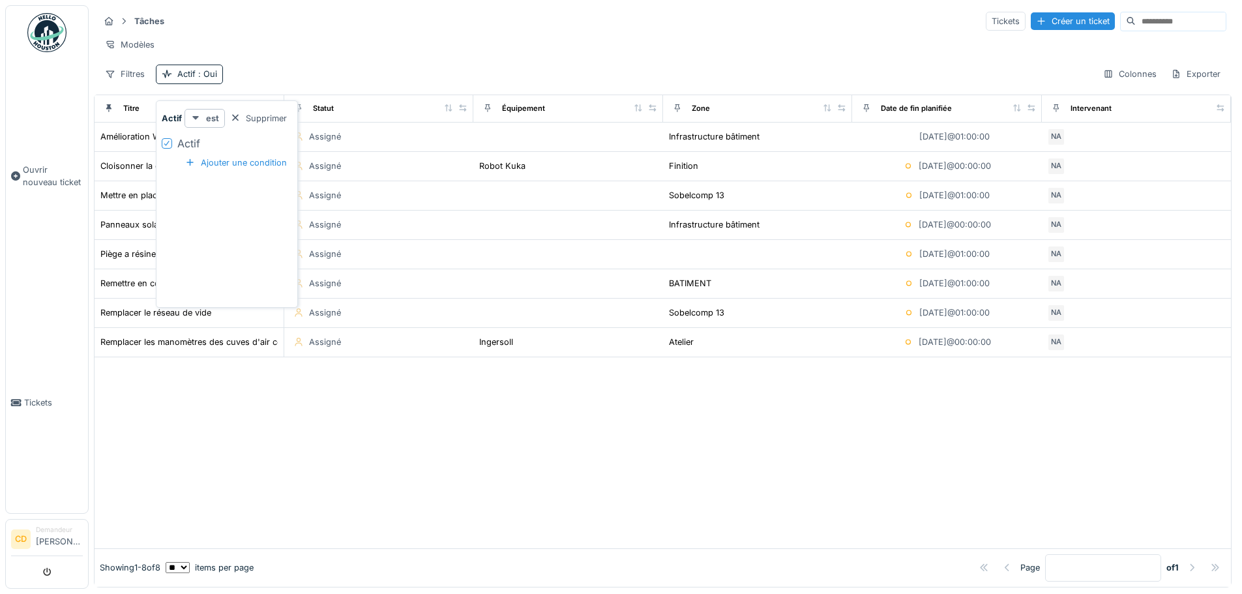
click at [217, 113] on strong "est" at bounding box center [212, 118] width 13 height 12
click at [293, 78] on div "Filtres Actif : Oui Colonnes Exporter" at bounding box center [662, 74] width 1127 height 19
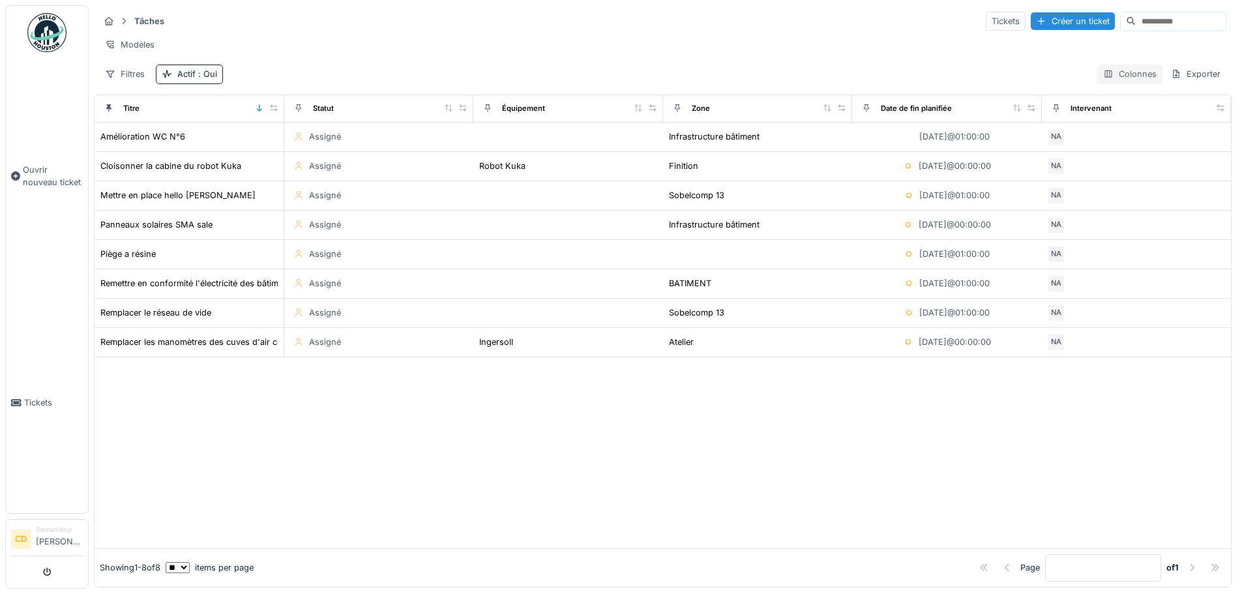
click at [1106, 78] on div "Colonnes" at bounding box center [1129, 74] width 65 height 19
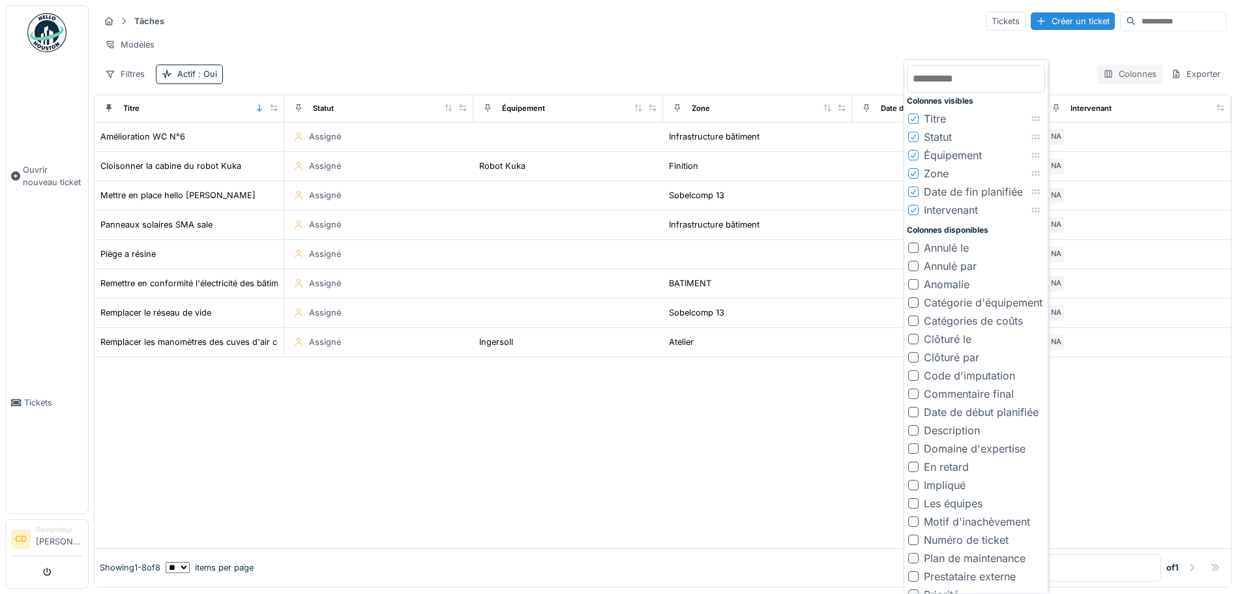
click at [1106, 78] on div "Colonnes" at bounding box center [1129, 74] width 65 height 19
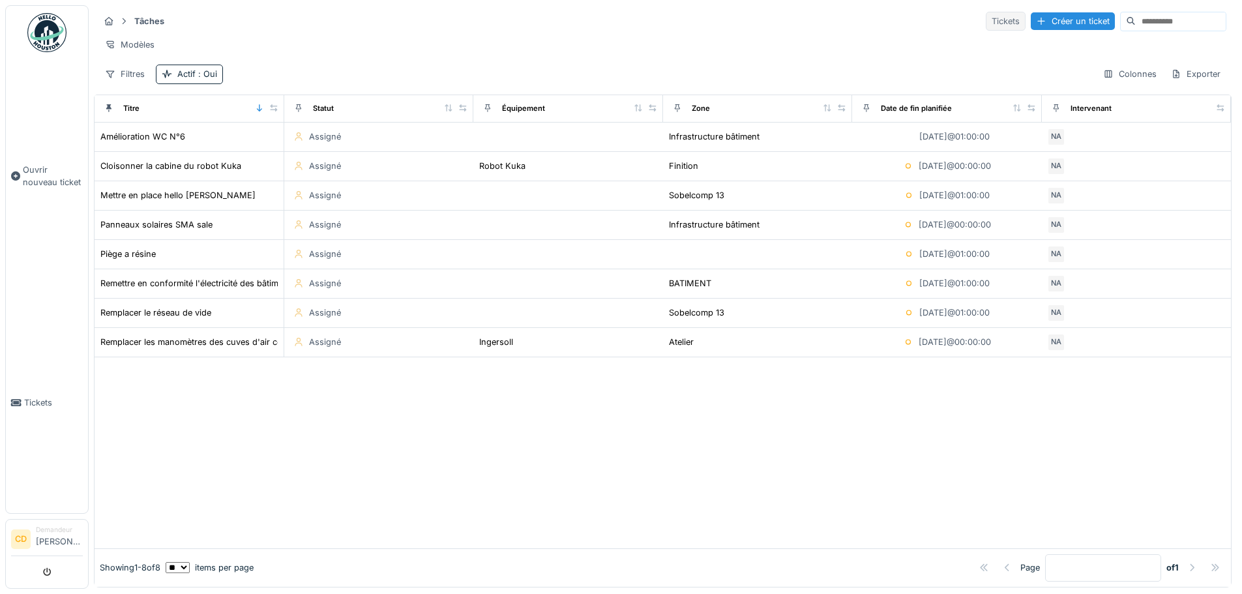
click at [986, 19] on div "Tickets" at bounding box center [1006, 21] width 40 height 19
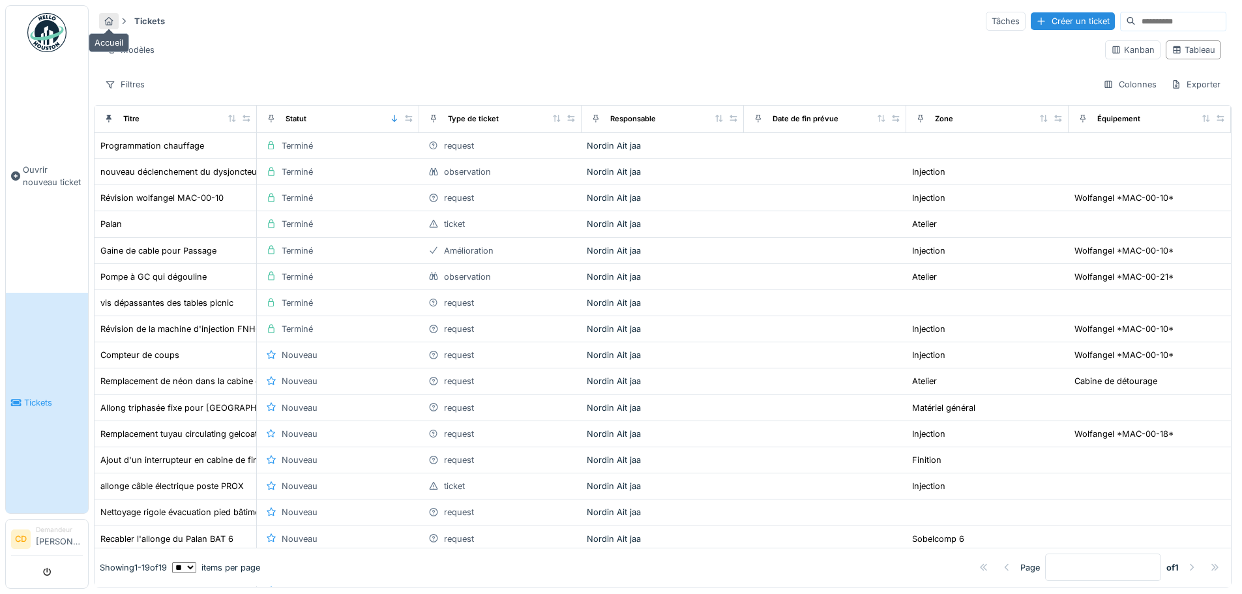
click at [106, 18] on icon at bounding box center [109, 21] width 10 height 8
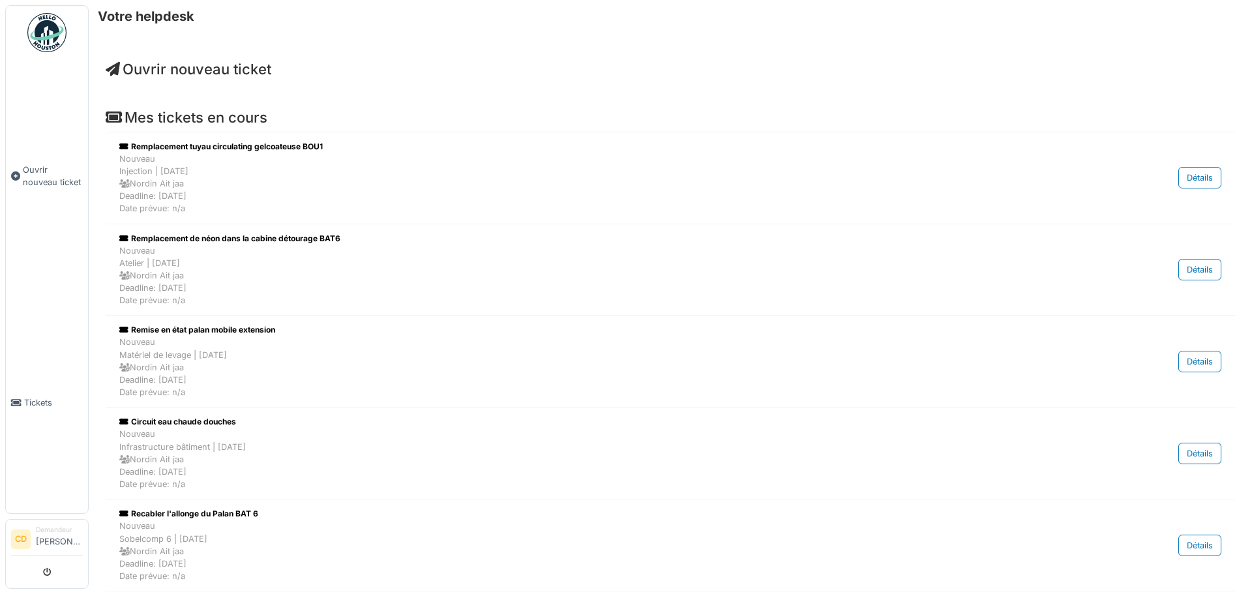
click at [124, 115] on h4 "Mes tickets en cours" at bounding box center [670, 117] width 1129 height 17
click at [156, 14] on h6 "Votre helpdesk" at bounding box center [146, 16] width 96 height 16
click at [29, 402] on link "Tickets" at bounding box center [47, 403] width 82 height 221
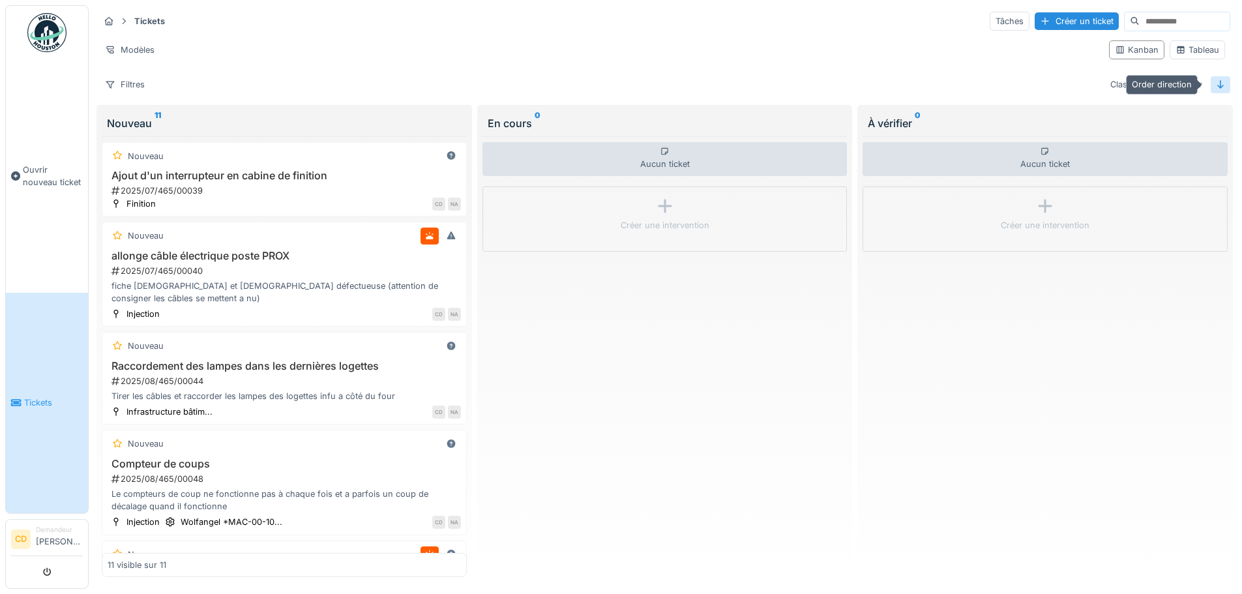
click at [1215, 80] on div at bounding box center [1220, 84] width 10 height 12
click at [1217, 82] on icon at bounding box center [1220, 84] width 7 height 8
click at [1147, 86] on div "Classer par Clôturé par" at bounding box center [1156, 84] width 104 height 19
drag, startPoint x: 55, startPoint y: 48, endPoint x: 63, endPoint y: 59, distance: 13.4
click at [54, 48] on img at bounding box center [46, 32] width 39 height 39
